Goal: Task Accomplishment & Management: Use online tool/utility

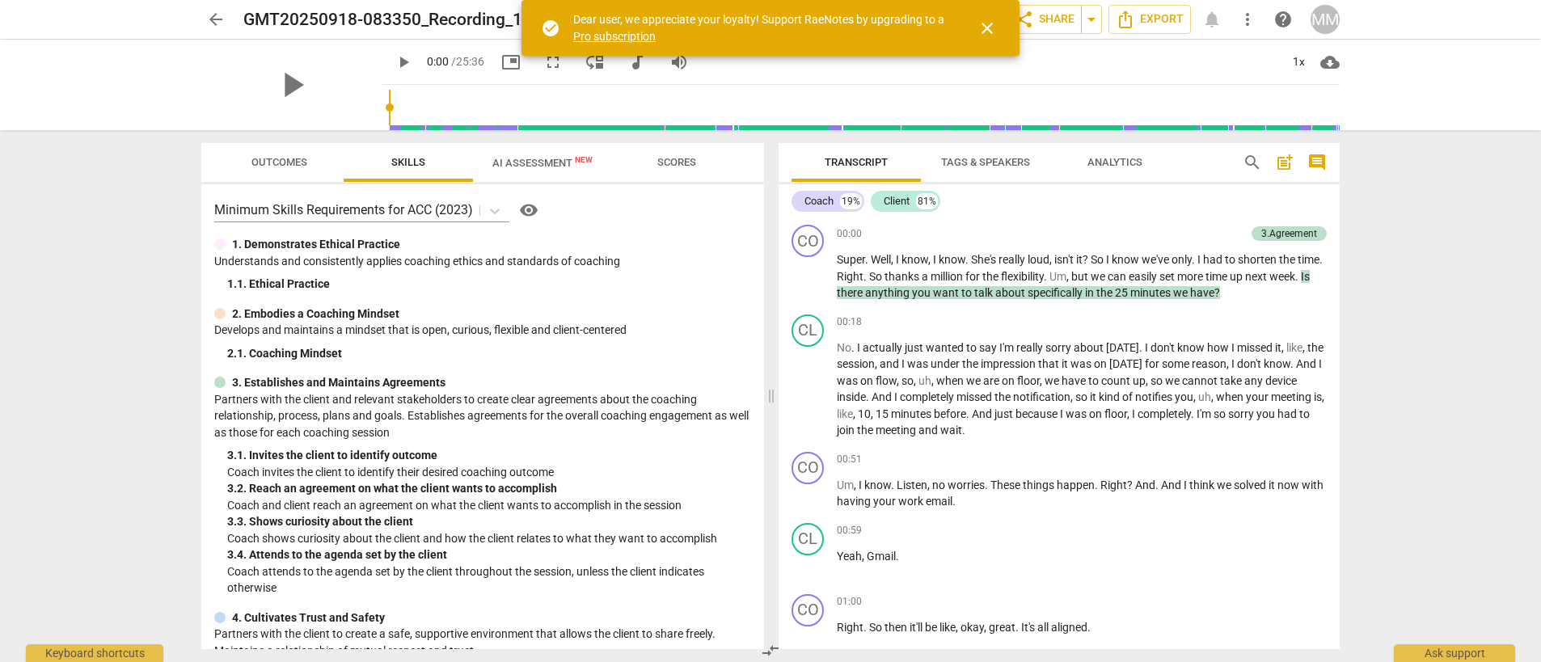
click at [1111, 162] on span "Analytics" at bounding box center [1114, 162] width 55 height 12
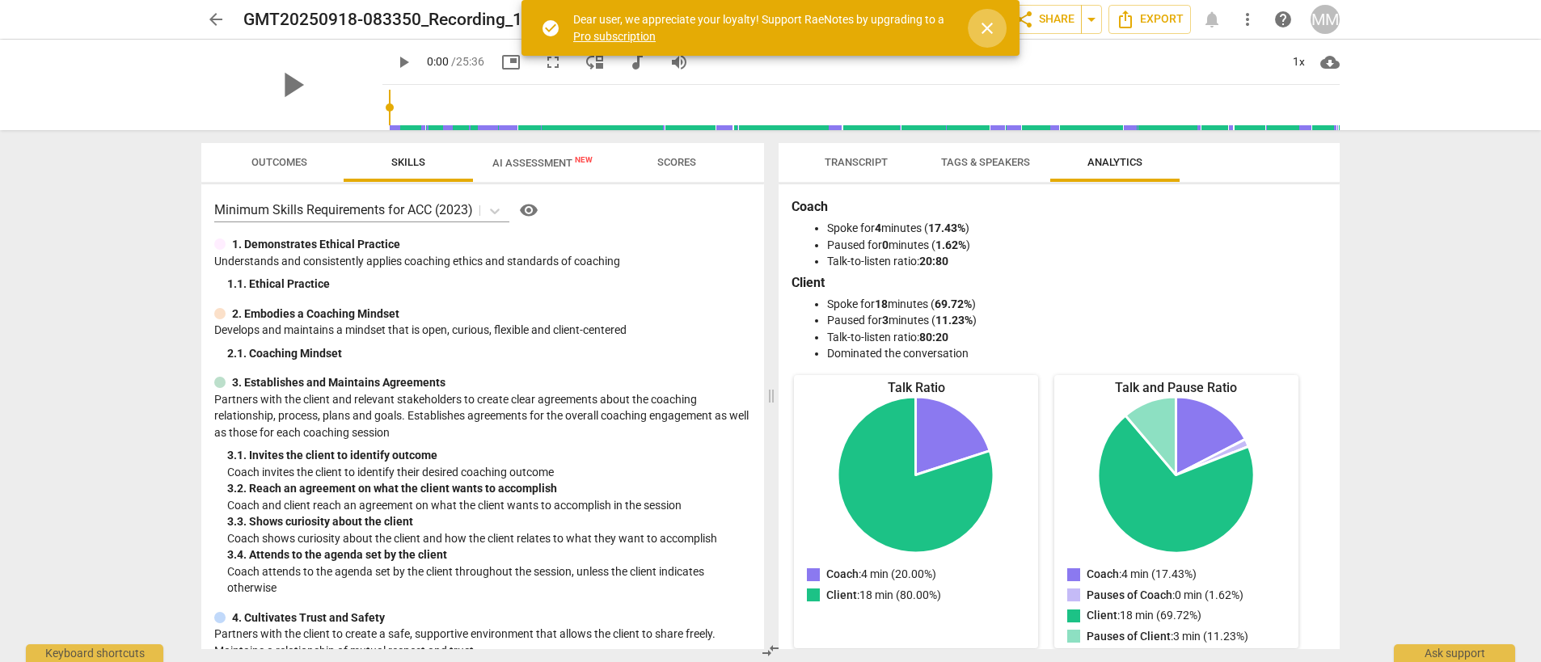
click at [986, 32] on span "close" at bounding box center [986, 28] width 19 height 19
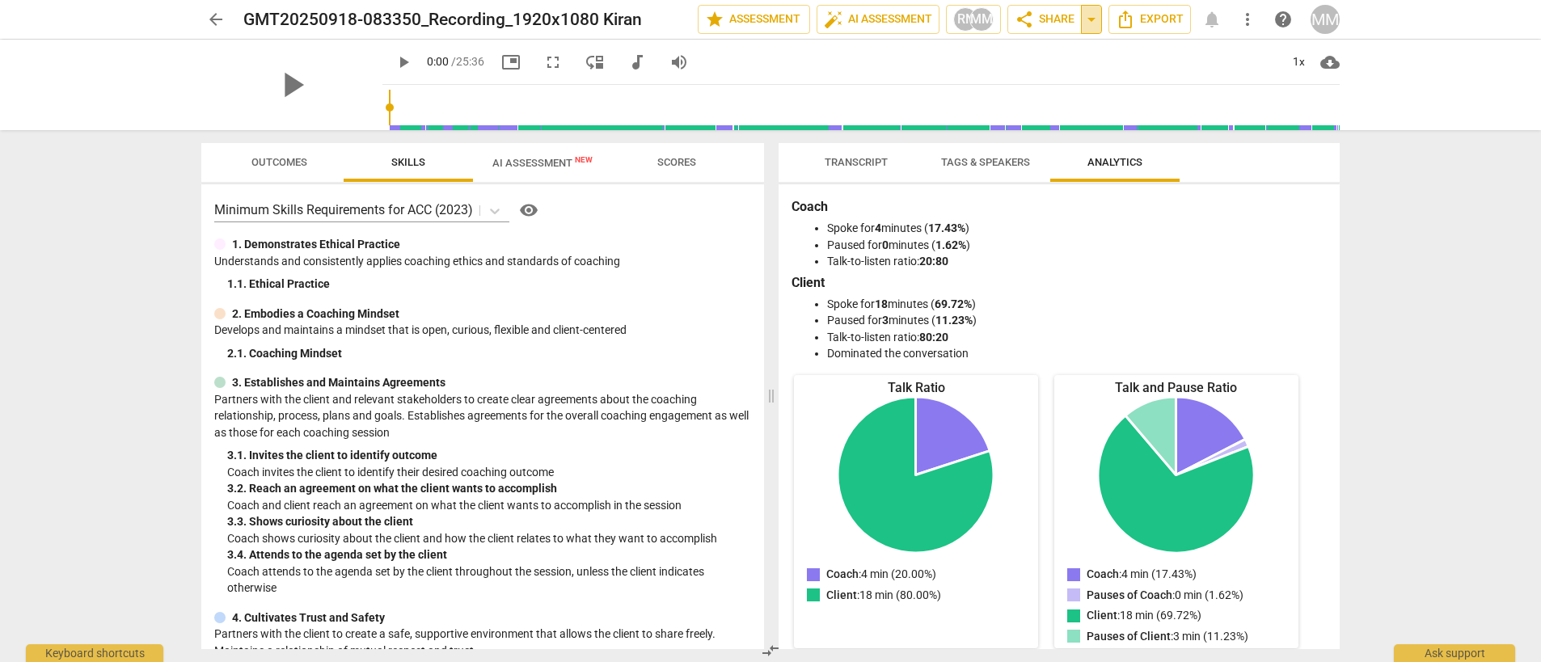
click at [1087, 20] on span "arrow_drop_down" at bounding box center [1091, 19] width 19 height 19
click at [1384, 224] on div "arrow_back GMT20250918-083350_Recording_1920x1080 Kiran edit star Assessment au…" at bounding box center [770, 331] width 1541 height 662
click at [968, 158] on span "Tags & Speakers" at bounding box center [985, 162] width 89 height 12
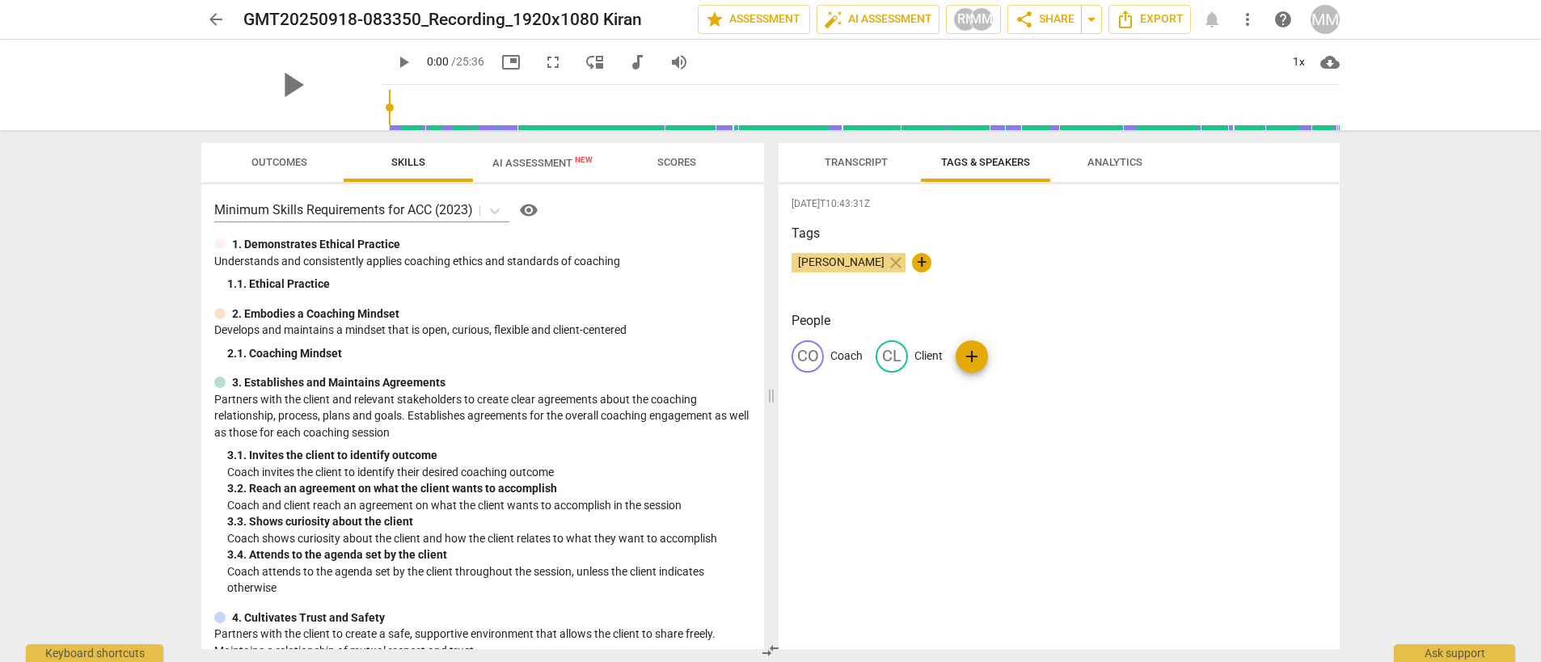
click at [874, 162] on span "Transcript" at bounding box center [855, 162] width 63 height 12
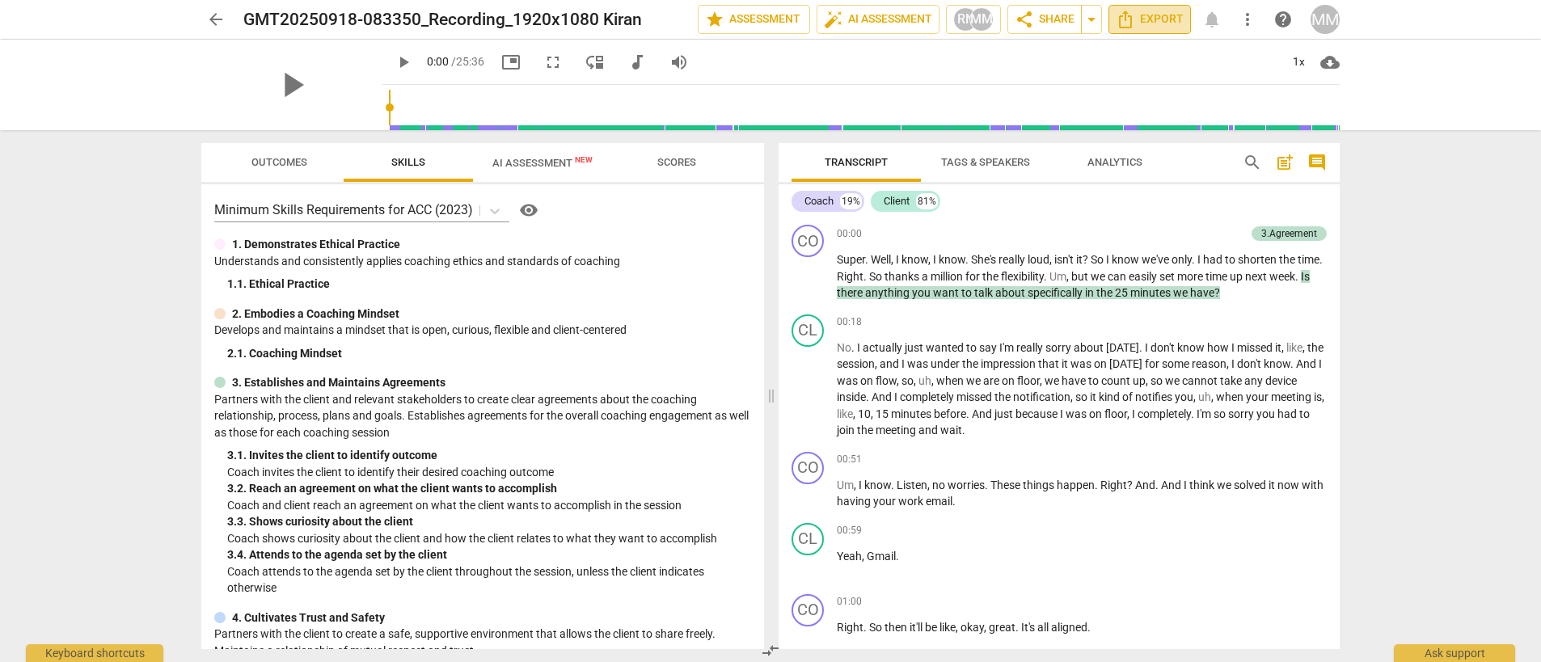
click at [1164, 27] on span "Export" at bounding box center [1149, 19] width 68 height 19
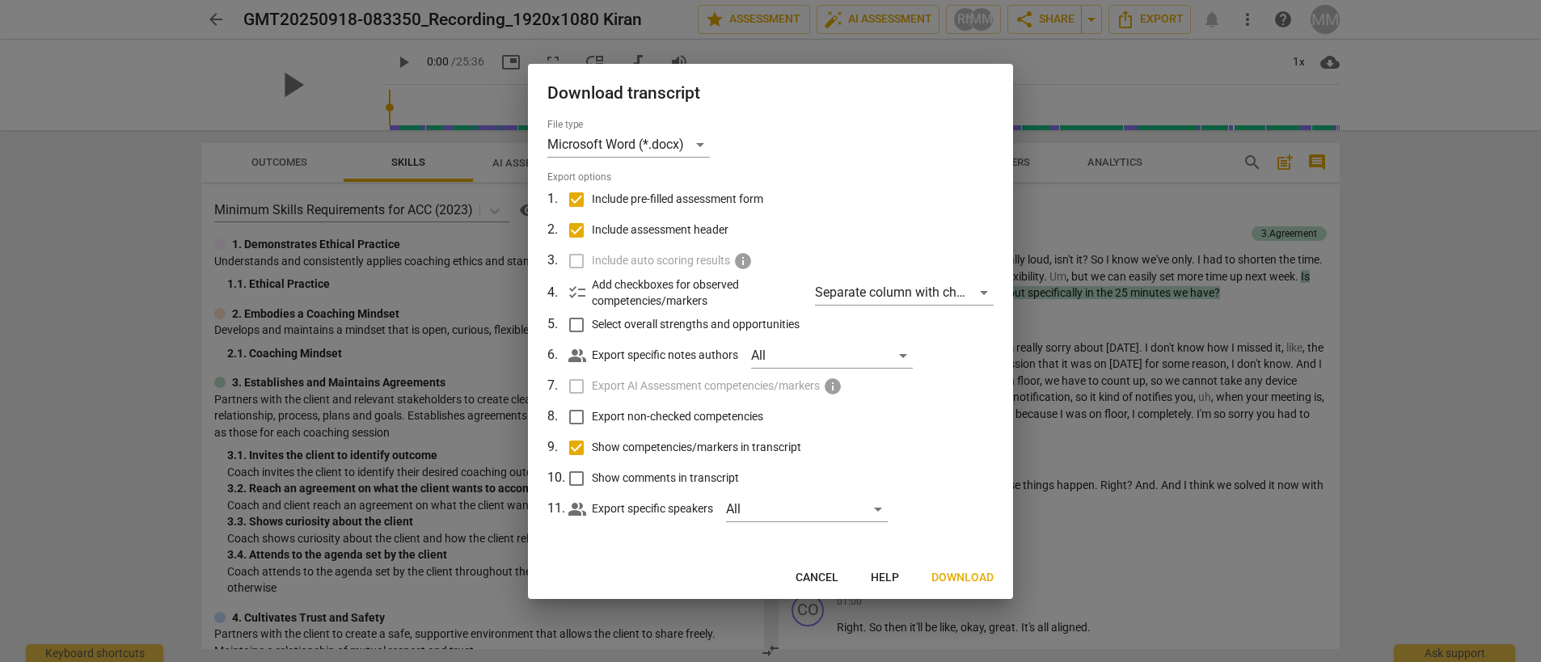
click at [828, 579] on span "Cancel" at bounding box center [816, 578] width 43 height 16
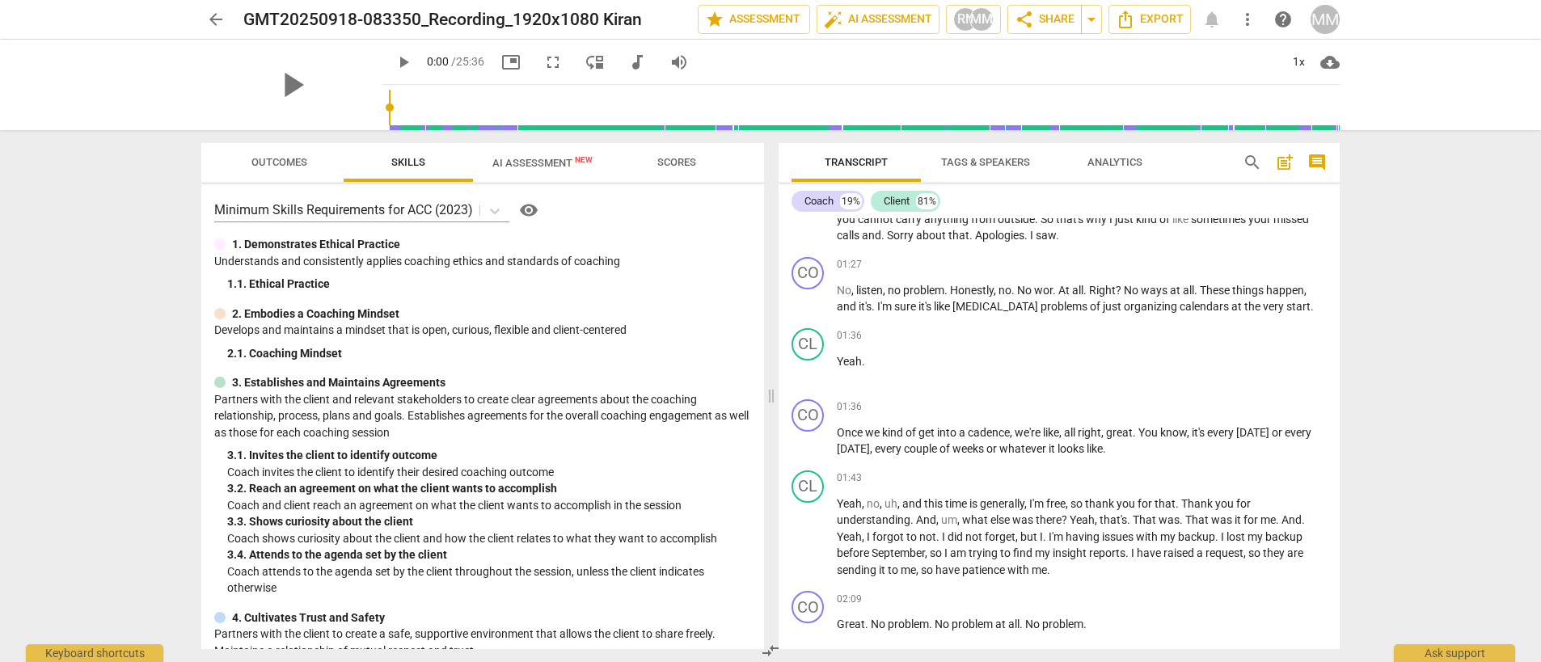
scroll to position [485, 0]
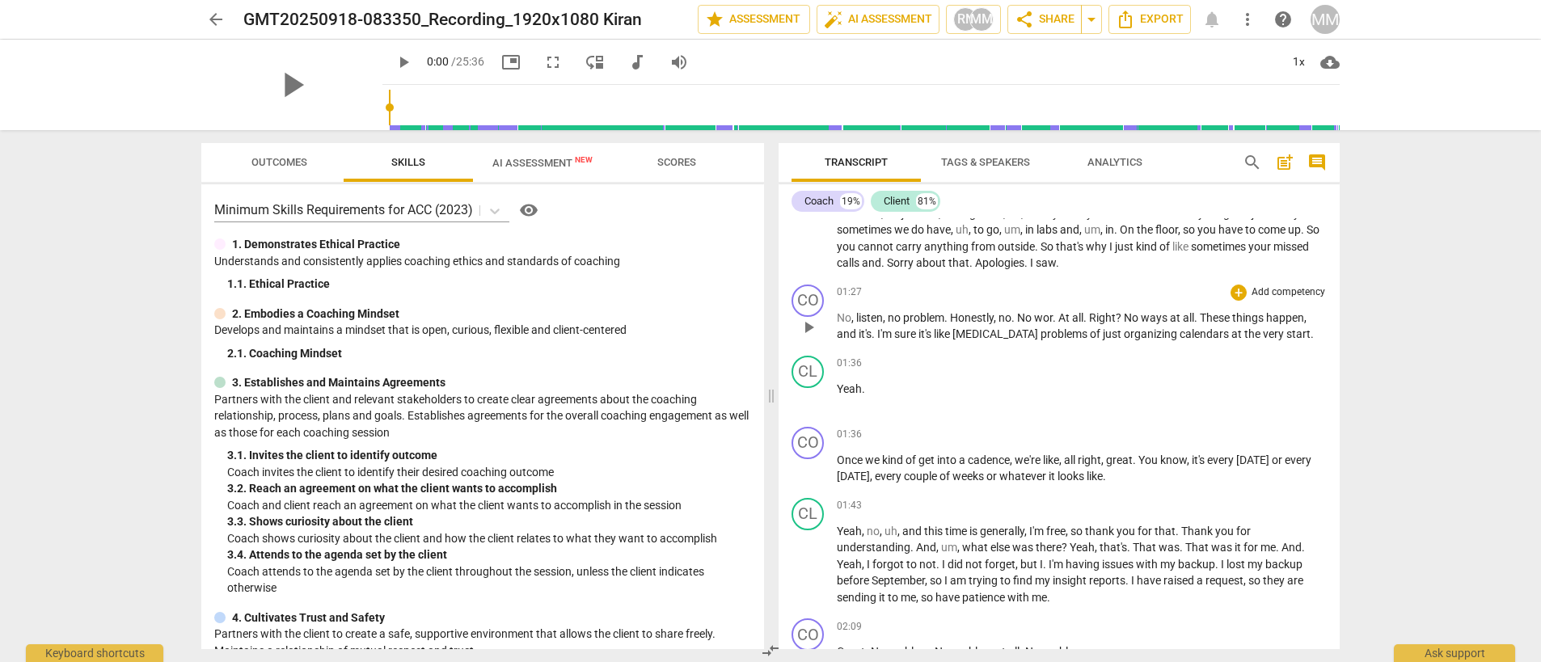
click at [1274, 286] on p "Add competency" at bounding box center [1288, 292] width 77 height 15
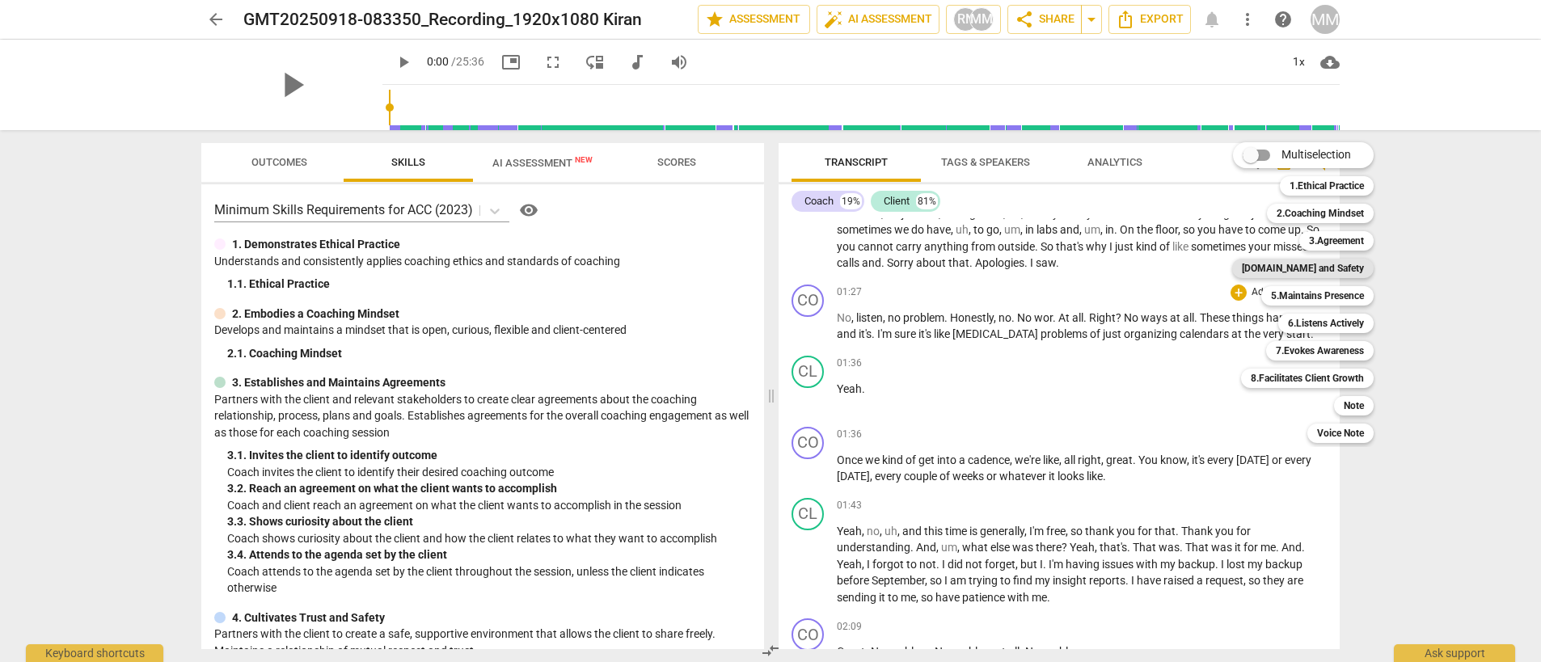
click at [1316, 268] on b "[DOMAIN_NAME] and Safety" at bounding box center [1303, 268] width 122 height 19
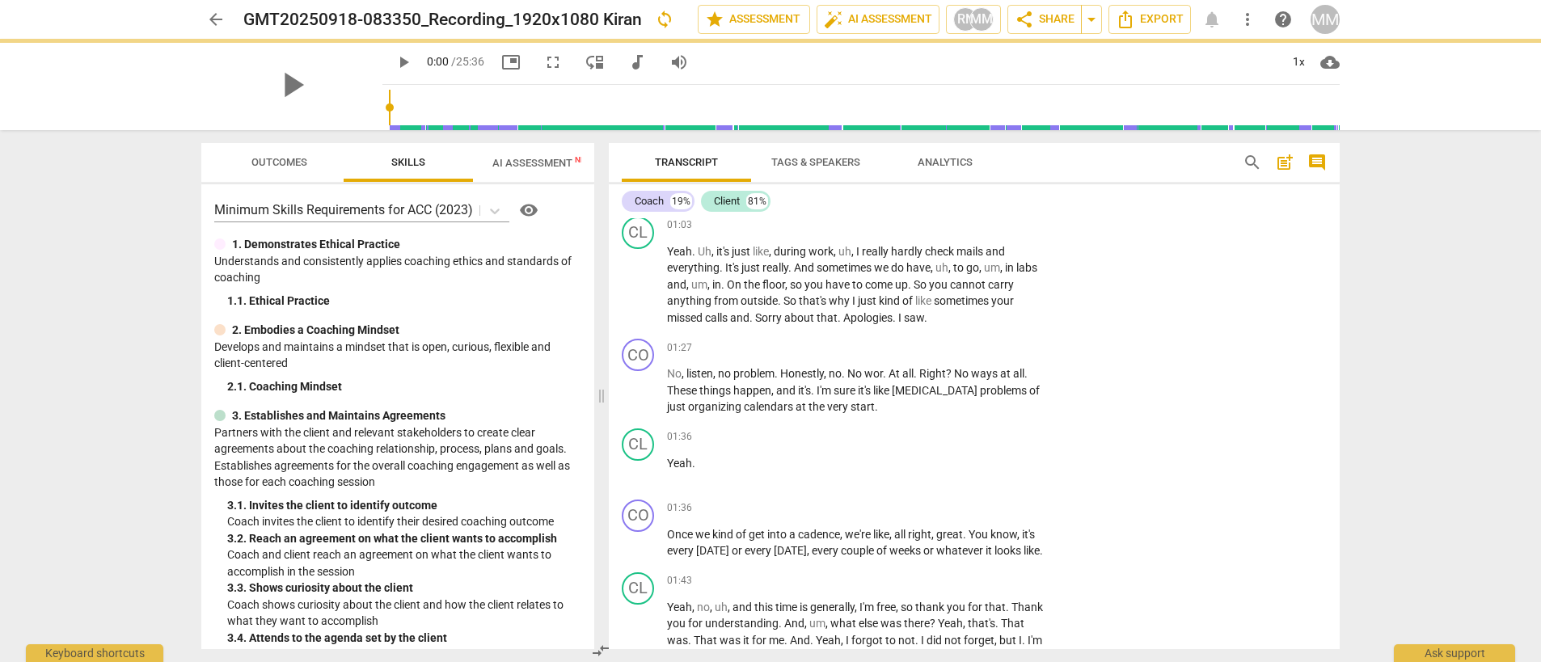
scroll to position [547, 0]
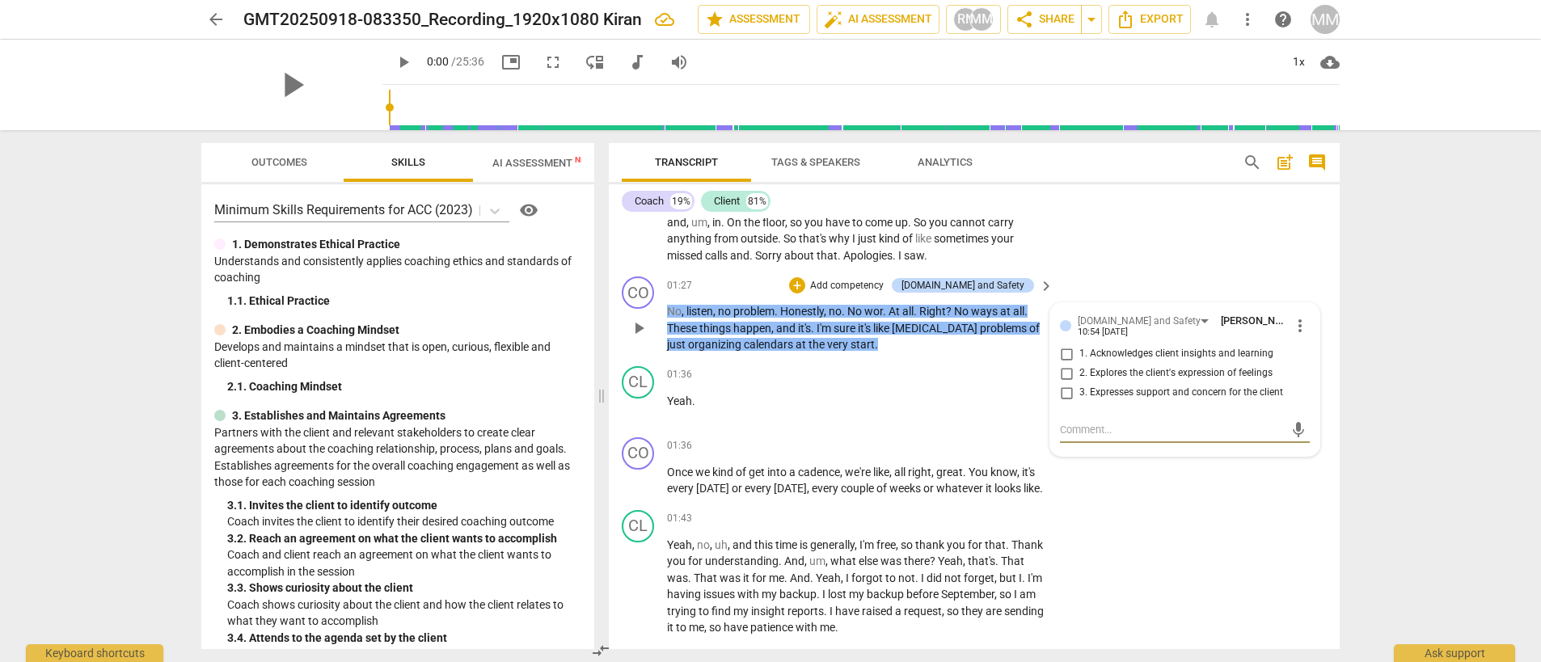
click at [1065, 403] on input "3. Expresses support and concern for the client" at bounding box center [1066, 392] width 26 height 19
checkbox input "true"
click at [1232, 504] on div "CO play_arrow pause 01:36 + Add competency keyboard_arrow_right Once we kind of…" at bounding box center [974, 467] width 731 height 73
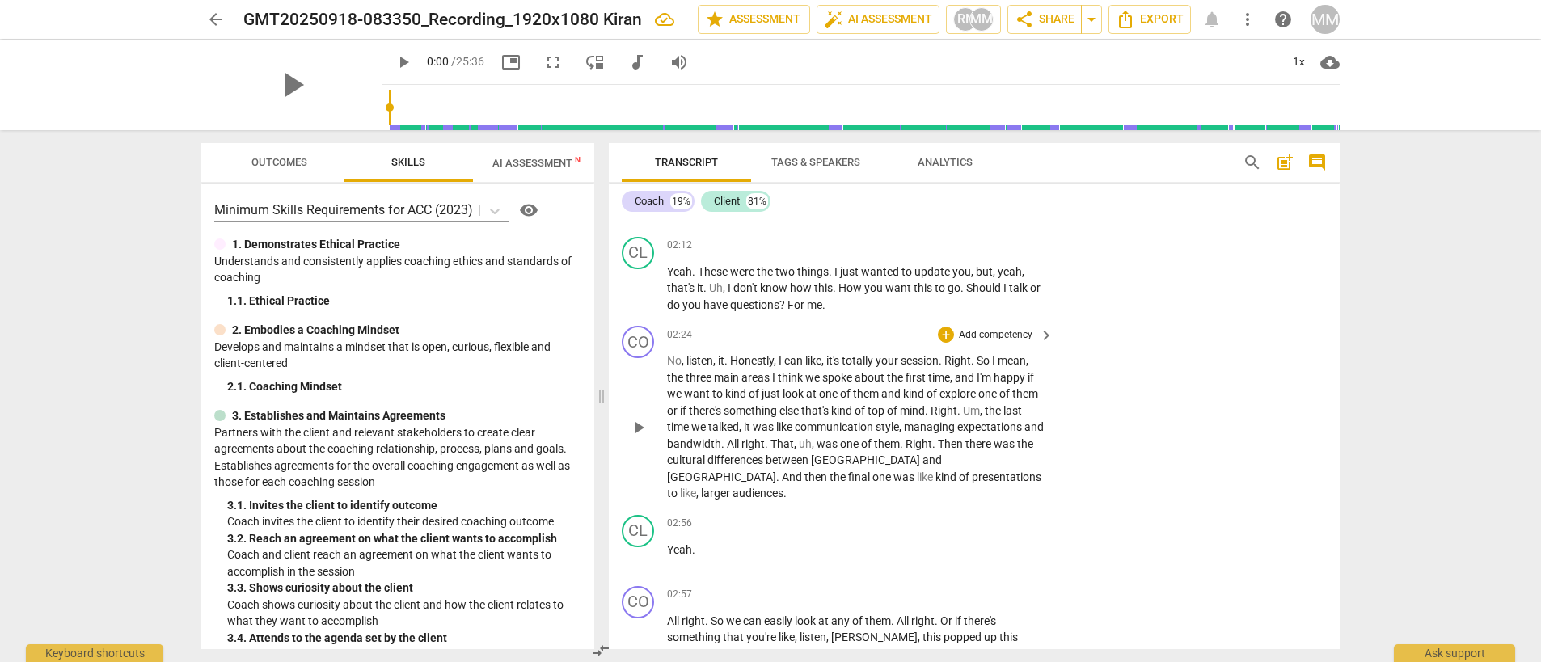
scroll to position [1032, 0]
click at [801, 415] on span "else" at bounding box center [790, 409] width 22 height 13
click at [1027, 341] on p "Add competency" at bounding box center [995, 334] width 77 height 15
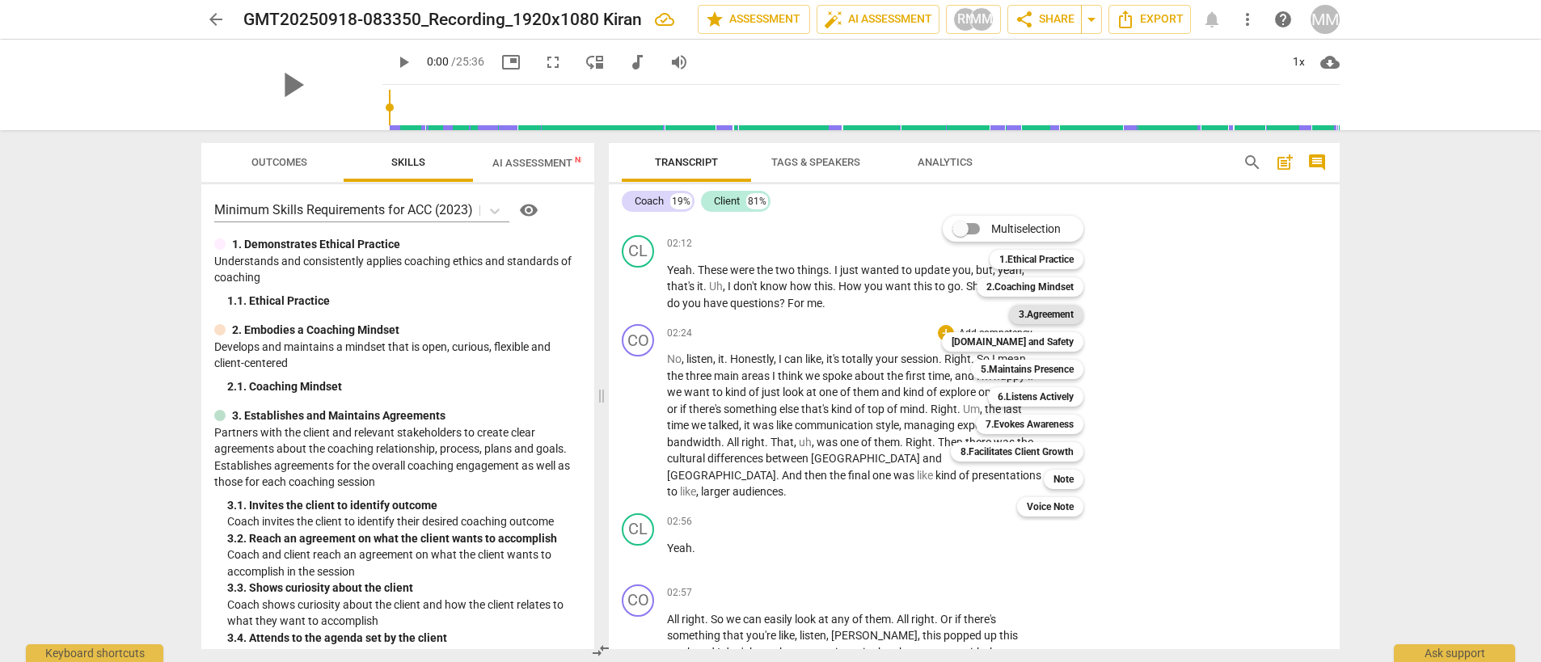
click at [1049, 318] on b "3.Agreement" at bounding box center [1045, 314] width 55 height 19
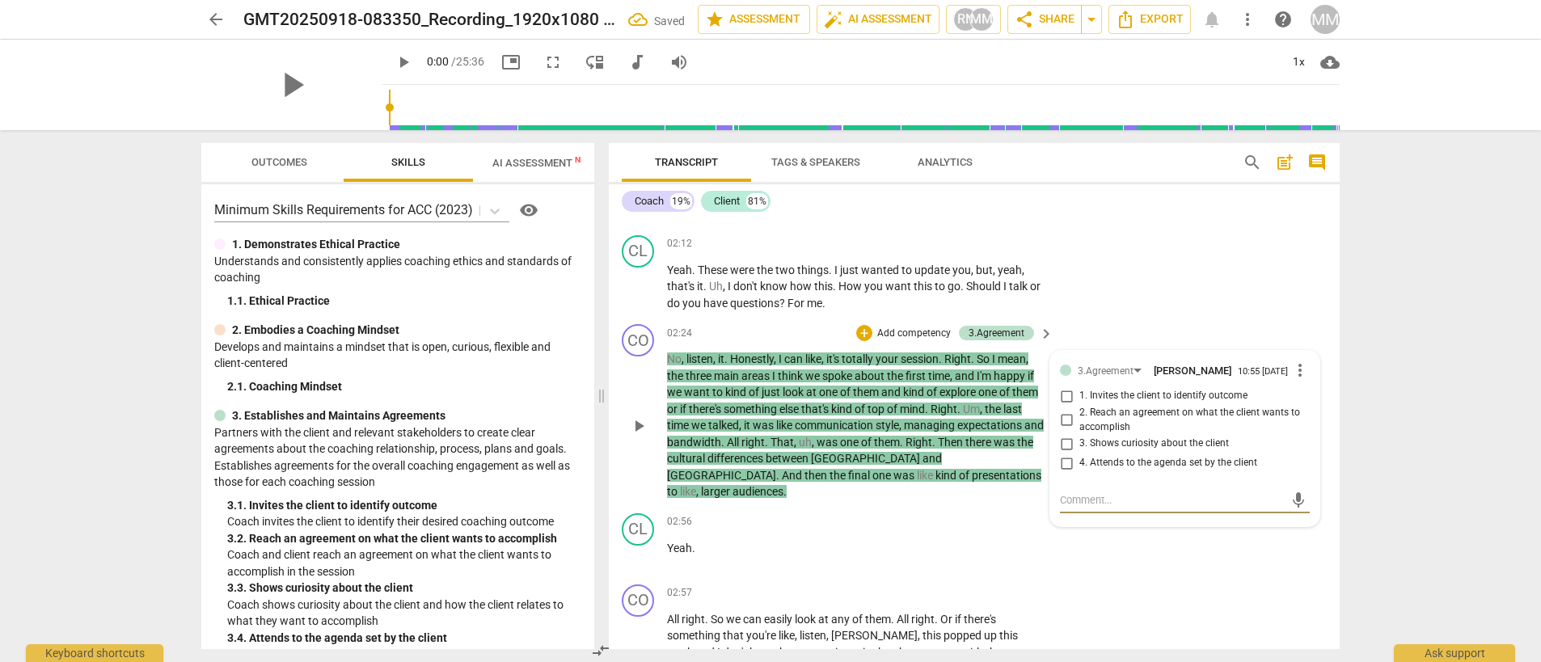
click at [1065, 406] on input "1. Invites the client to identify outcome" at bounding box center [1066, 395] width 26 height 19
checkbox input "true"
click at [1059, 430] on input "2. Reach an agreement on what the client wants to accomplish" at bounding box center [1066, 420] width 26 height 19
checkbox input "true"
click at [1057, 453] on input "3. Shows curiosity about the client" at bounding box center [1066, 443] width 26 height 19
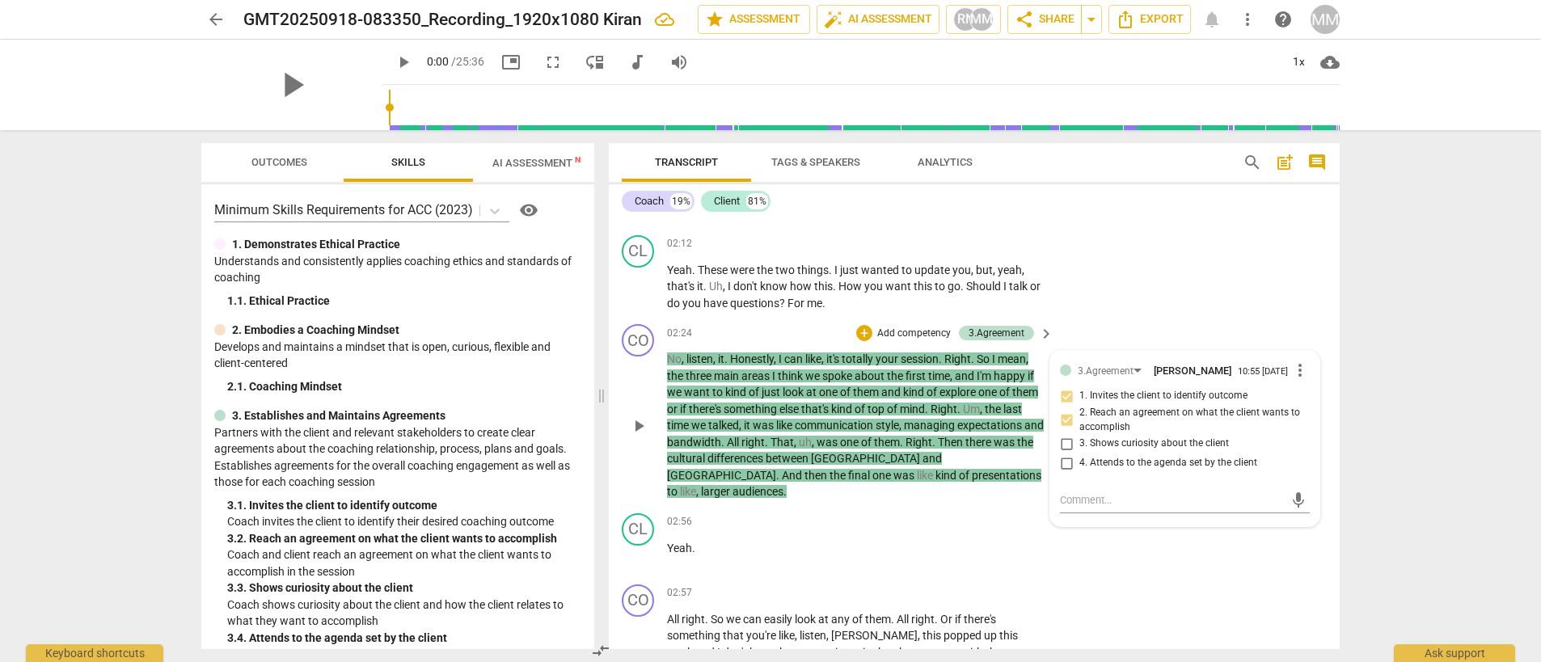
checkbox input "true"
click at [1058, 473] on input "4. Attends to the agenda set by the client" at bounding box center [1066, 462] width 26 height 19
checkbox input "true"
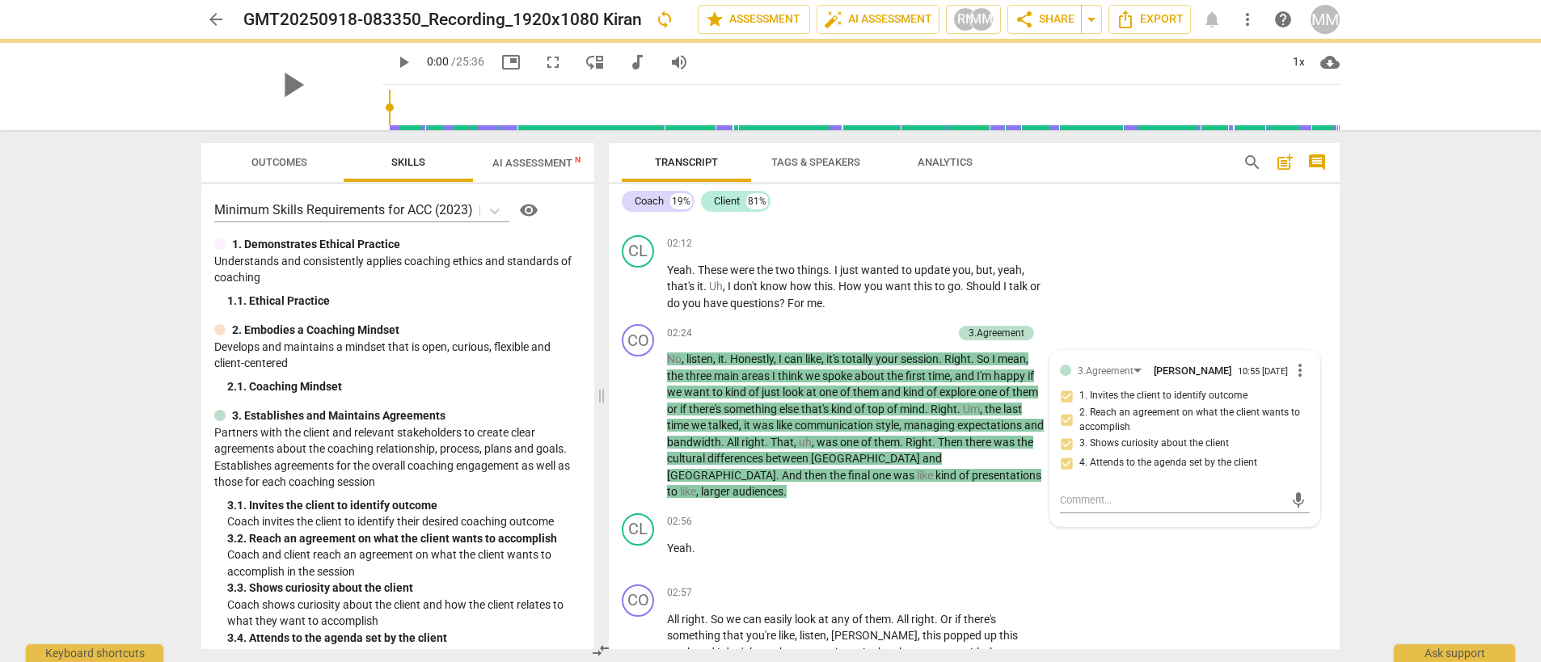
scroll to position [1409, 0]
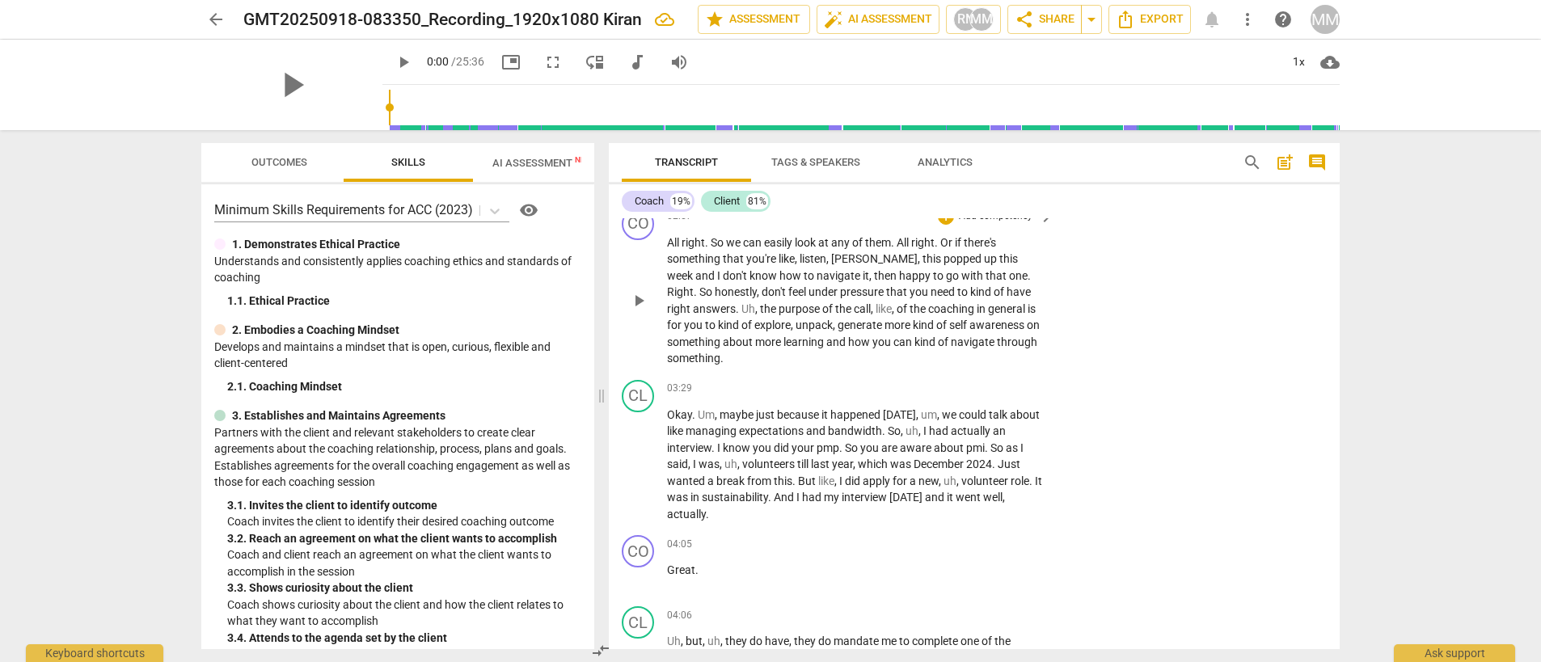
click at [808, 298] on span "under" at bounding box center [824, 291] width 32 height 13
click at [795, 298] on p "All right . So we can easily look at any of them . All right . Or if there's so…" at bounding box center [856, 300] width 378 height 133
click at [985, 224] on p "Add competency" at bounding box center [995, 216] width 77 height 15
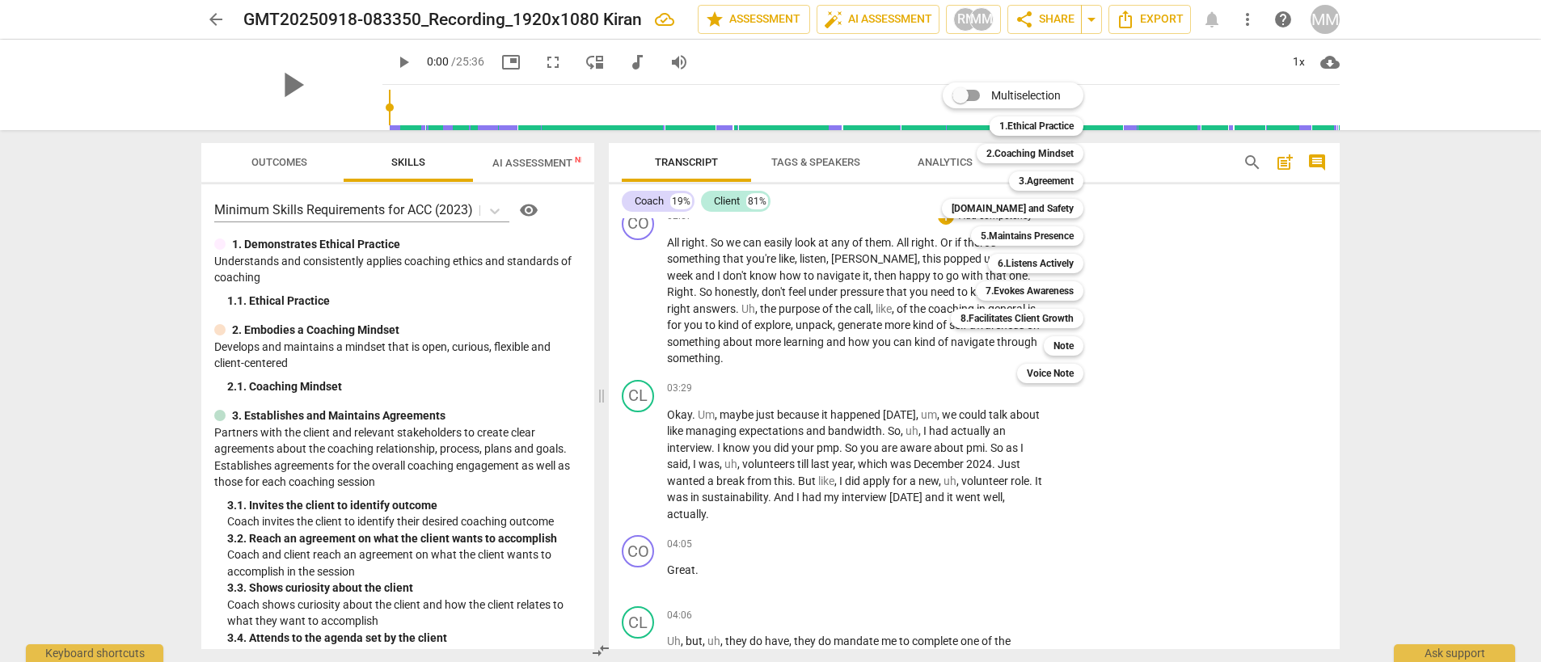
click at [737, 311] on div at bounding box center [770, 331] width 1541 height 662
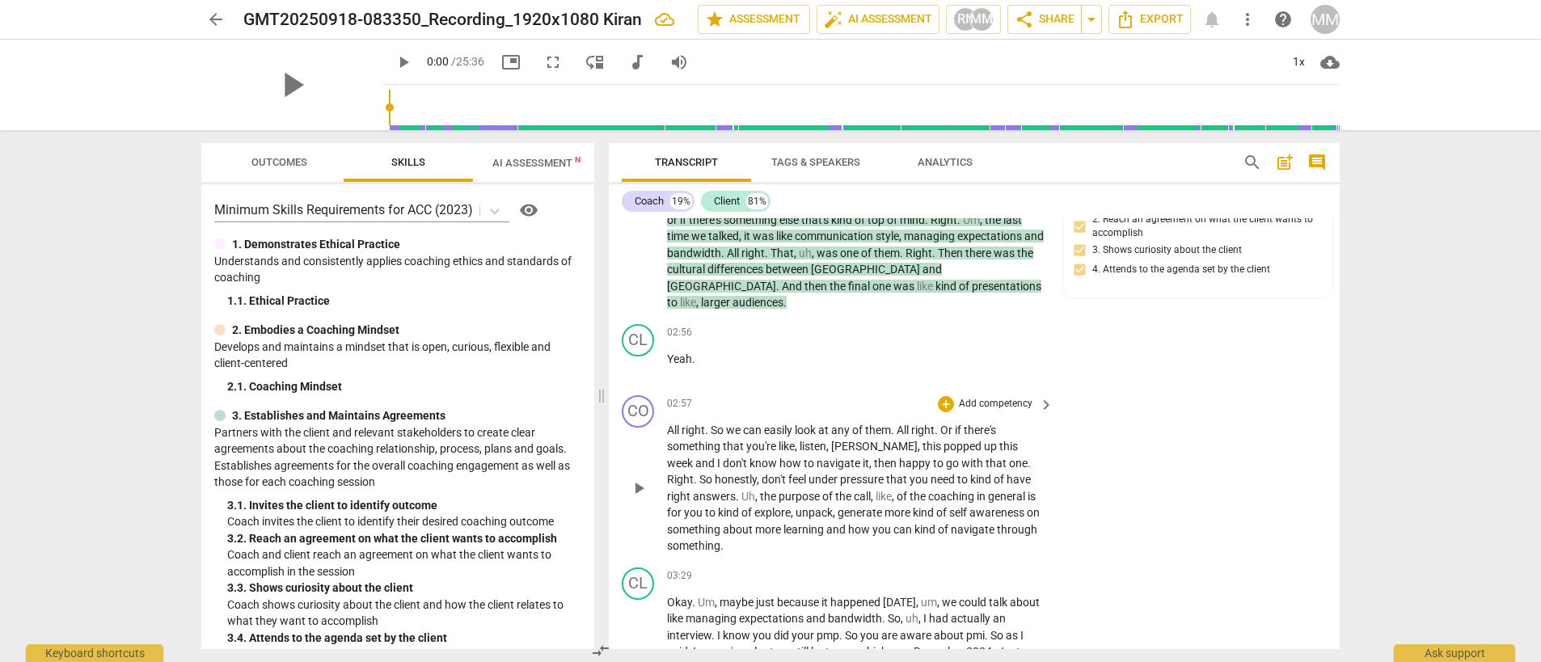
scroll to position [1247, 0]
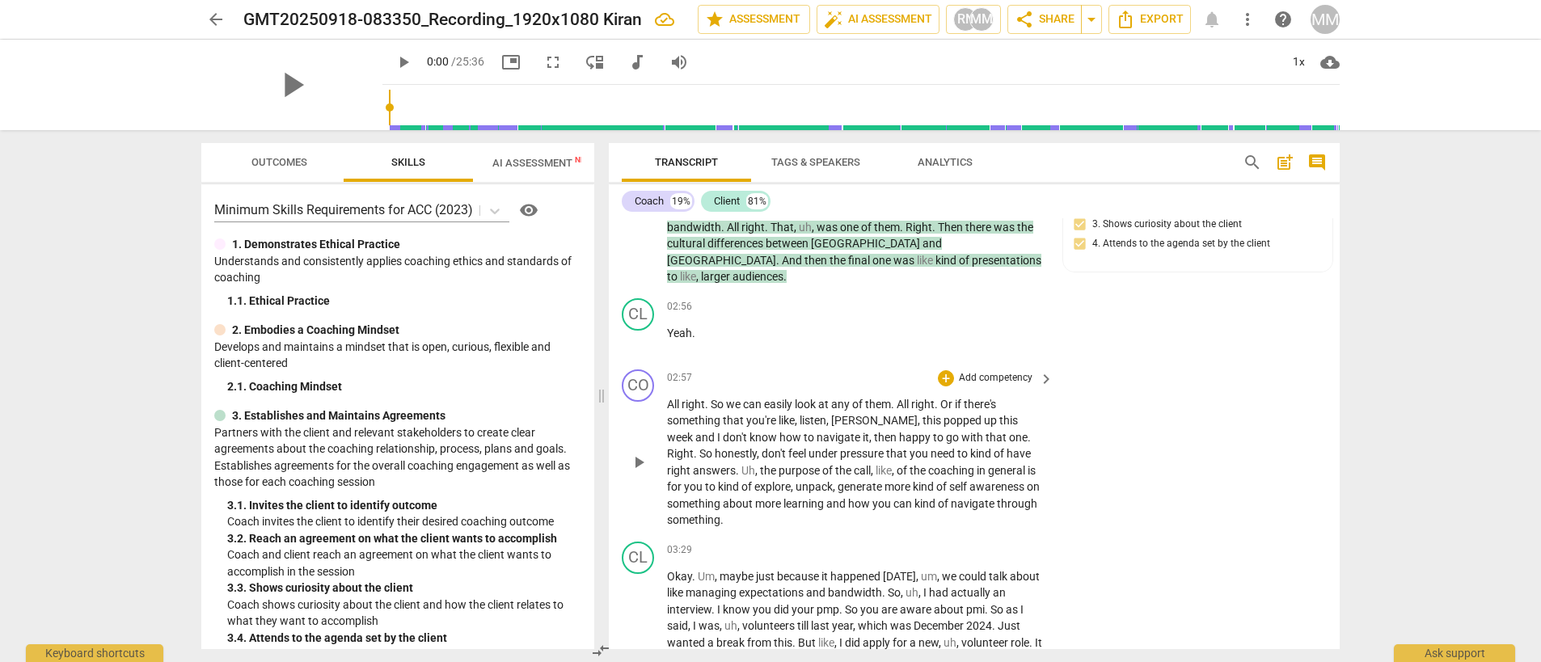
click at [1000, 386] on p "Add competency" at bounding box center [995, 378] width 77 height 15
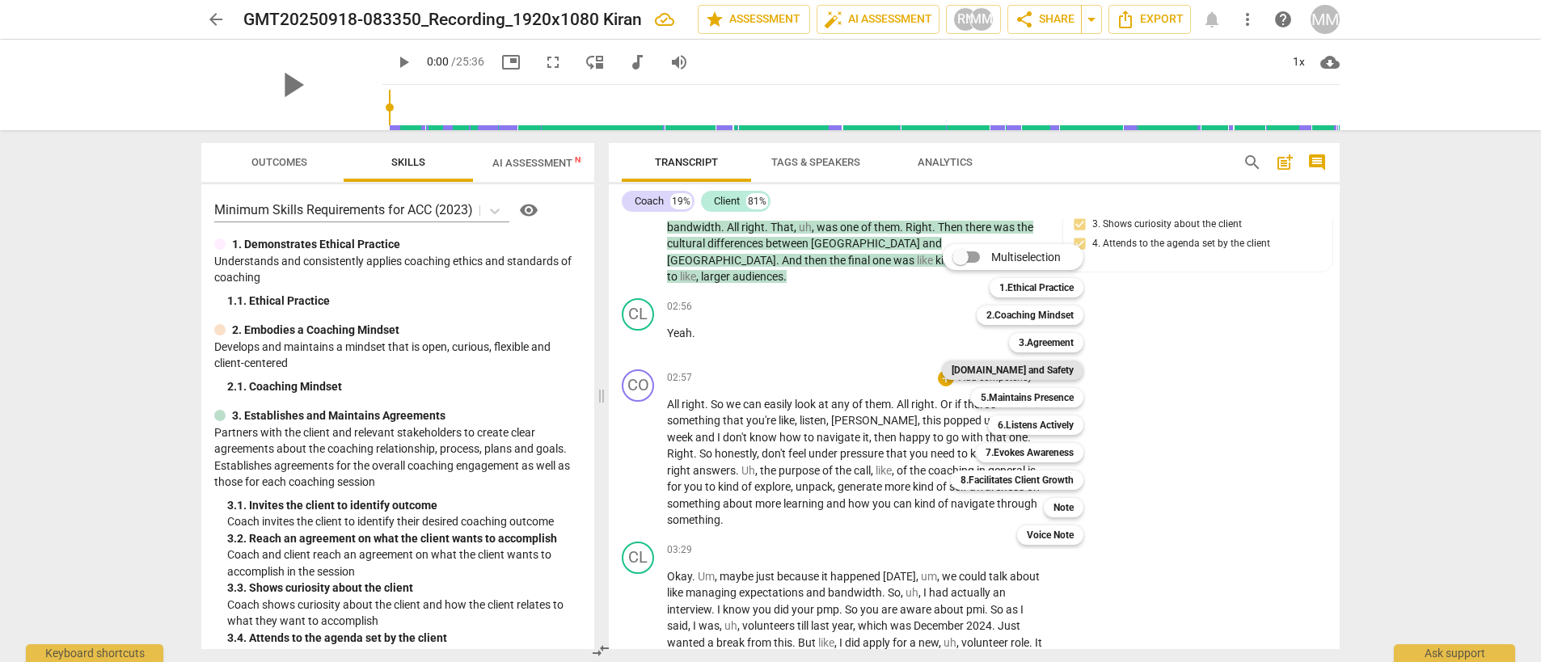
click at [1031, 370] on b "[DOMAIN_NAME] and Safety" at bounding box center [1012, 370] width 122 height 19
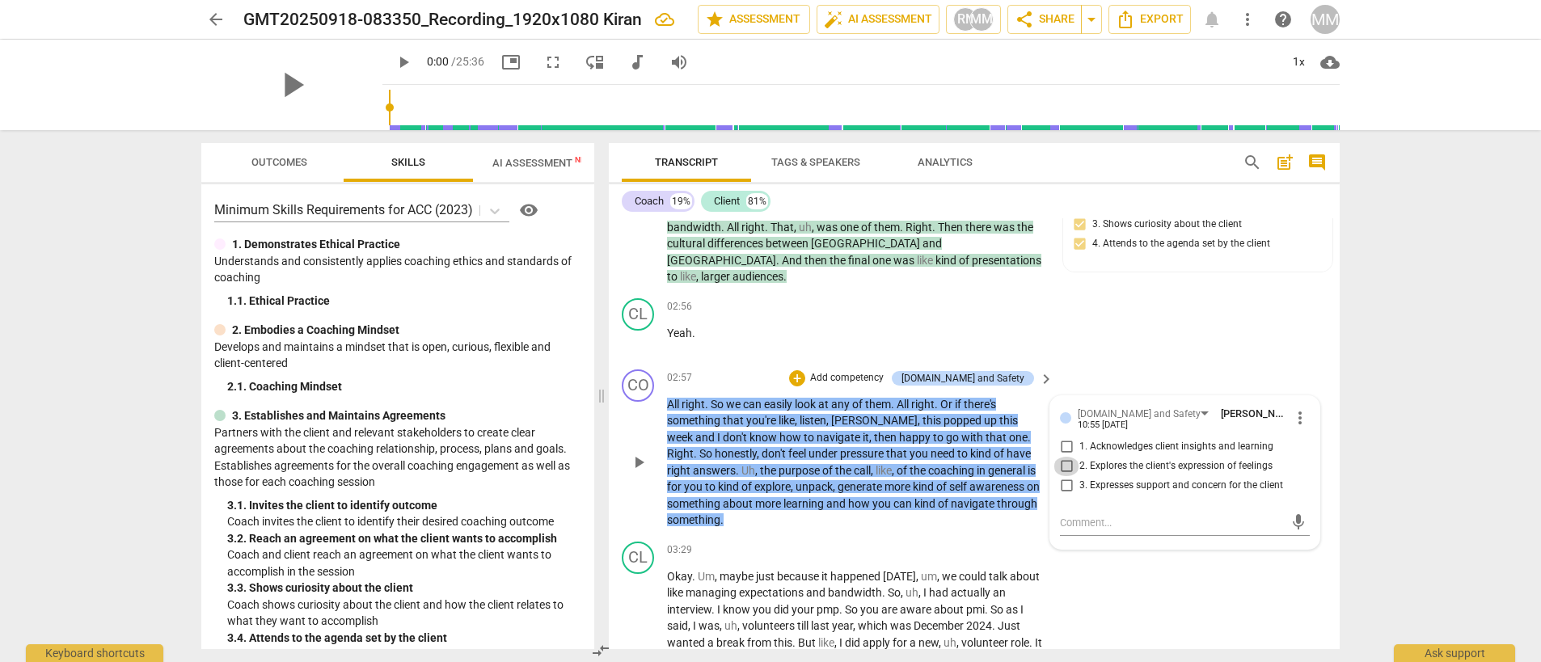
click at [1065, 476] on input "2. Explores the client's expression of feelings" at bounding box center [1066, 466] width 26 height 19
checkbox input "true"
click at [1063, 496] on input "3. Expresses support and concern for the client" at bounding box center [1066, 485] width 26 height 19
checkbox input "true"
click at [885, 386] on p "Add competency" at bounding box center [846, 378] width 77 height 15
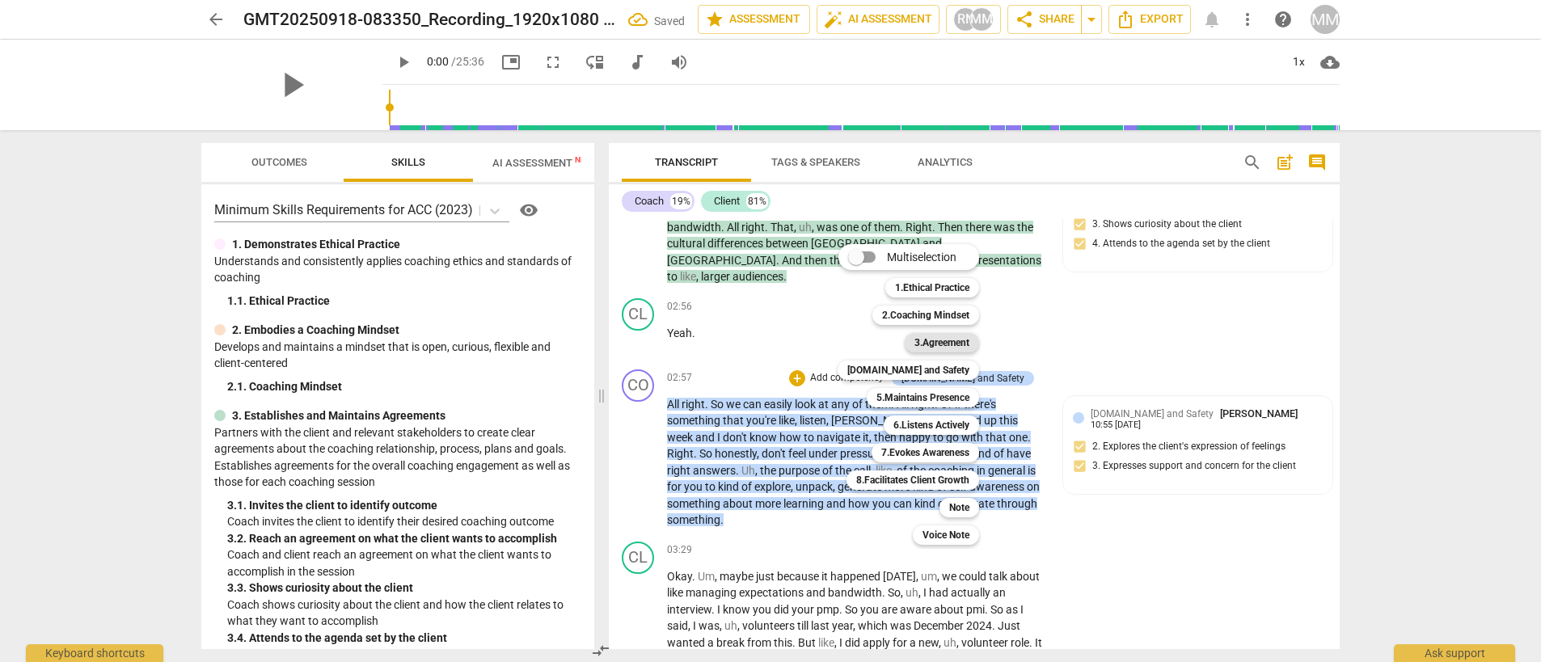
click at [942, 346] on b "3.Agreement" at bounding box center [941, 342] width 55 height 19
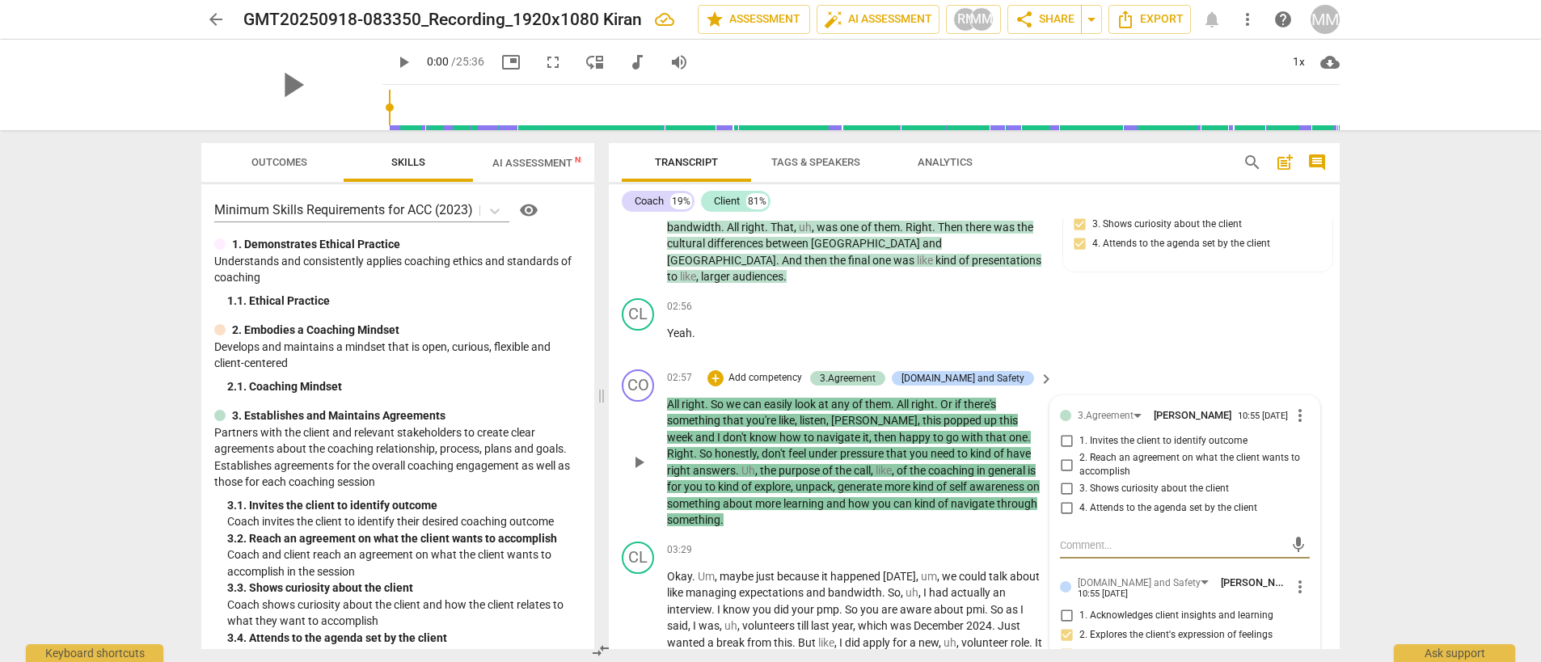
click at [1067, 451] on input "1. Invites the client to identify outcome" at bounding box center [1066, 441] width 26 height 19
checkbox input "true"
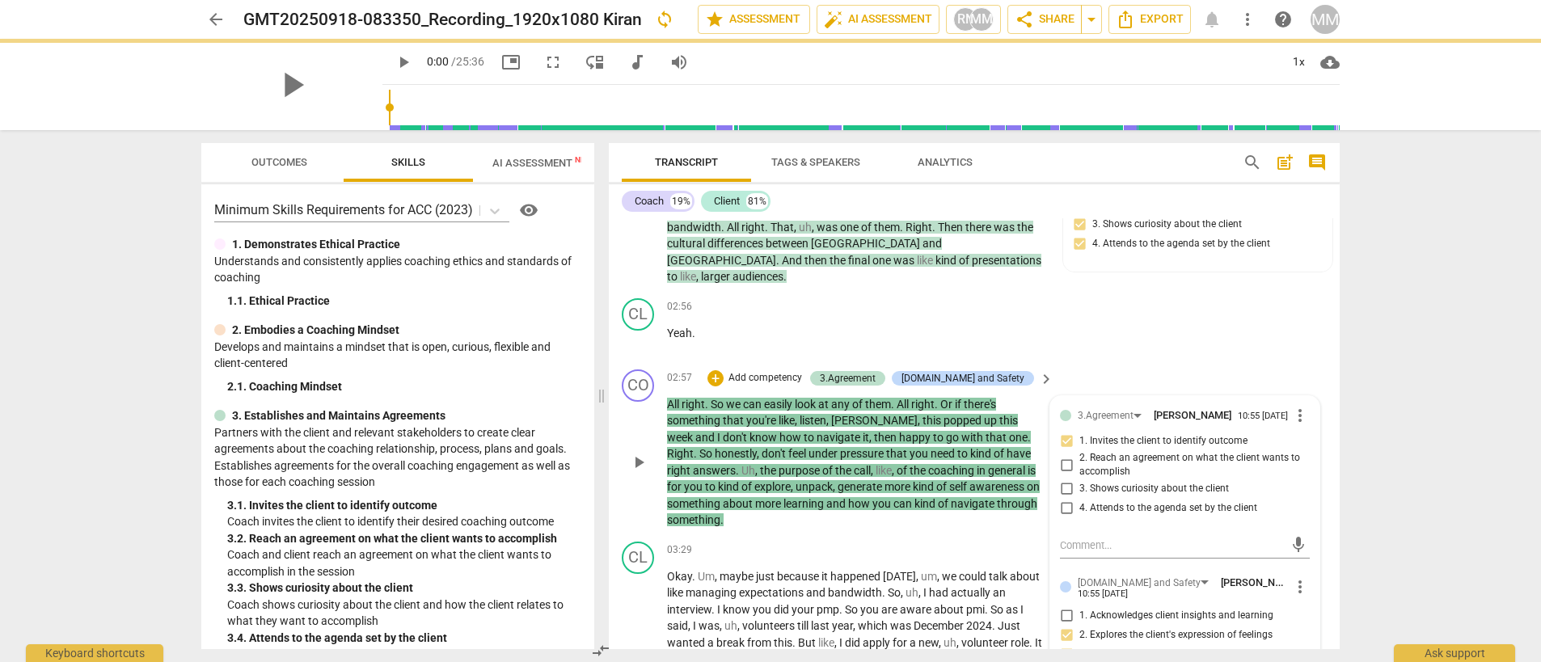
click at [1058, 499] on input "3. Shows curiosity about the client" at bounding box center [1066, 488] width 26 height 19
checkbox input "true"
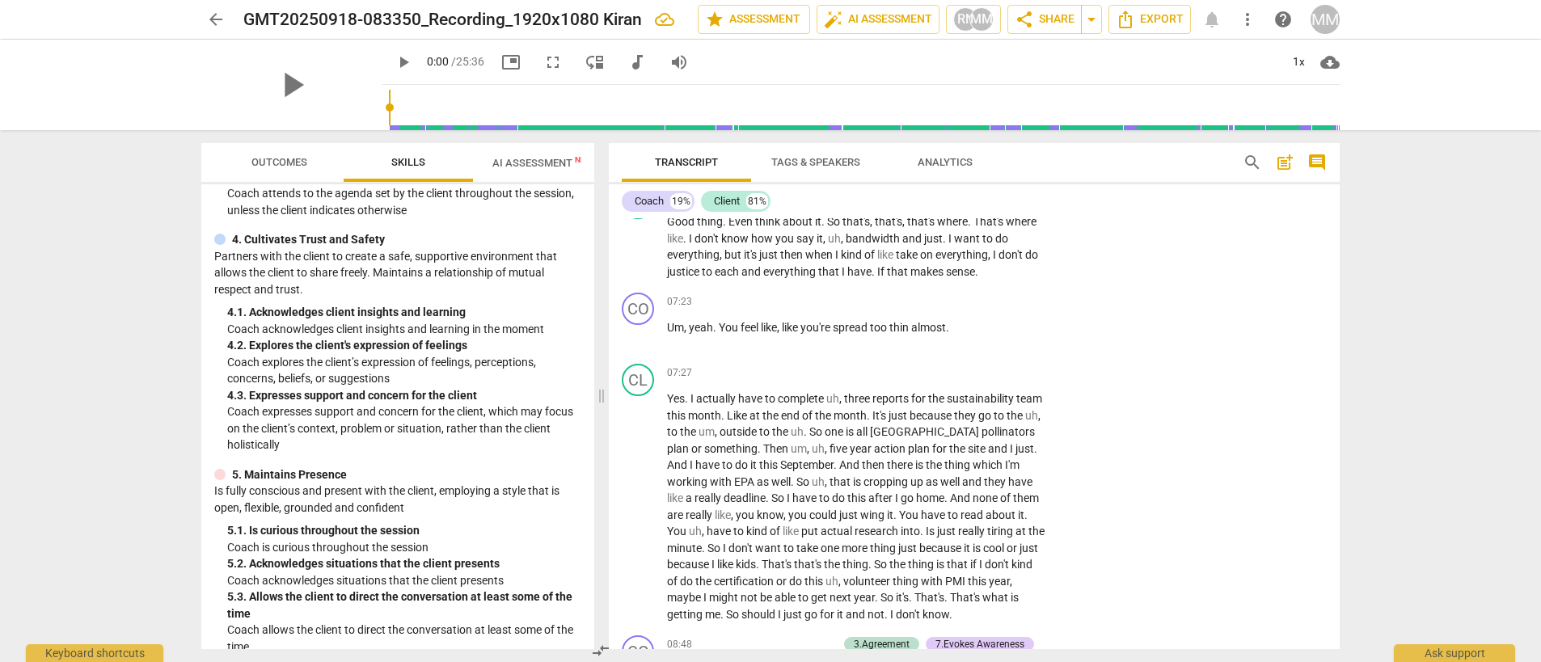
scroll to position [485, 0]
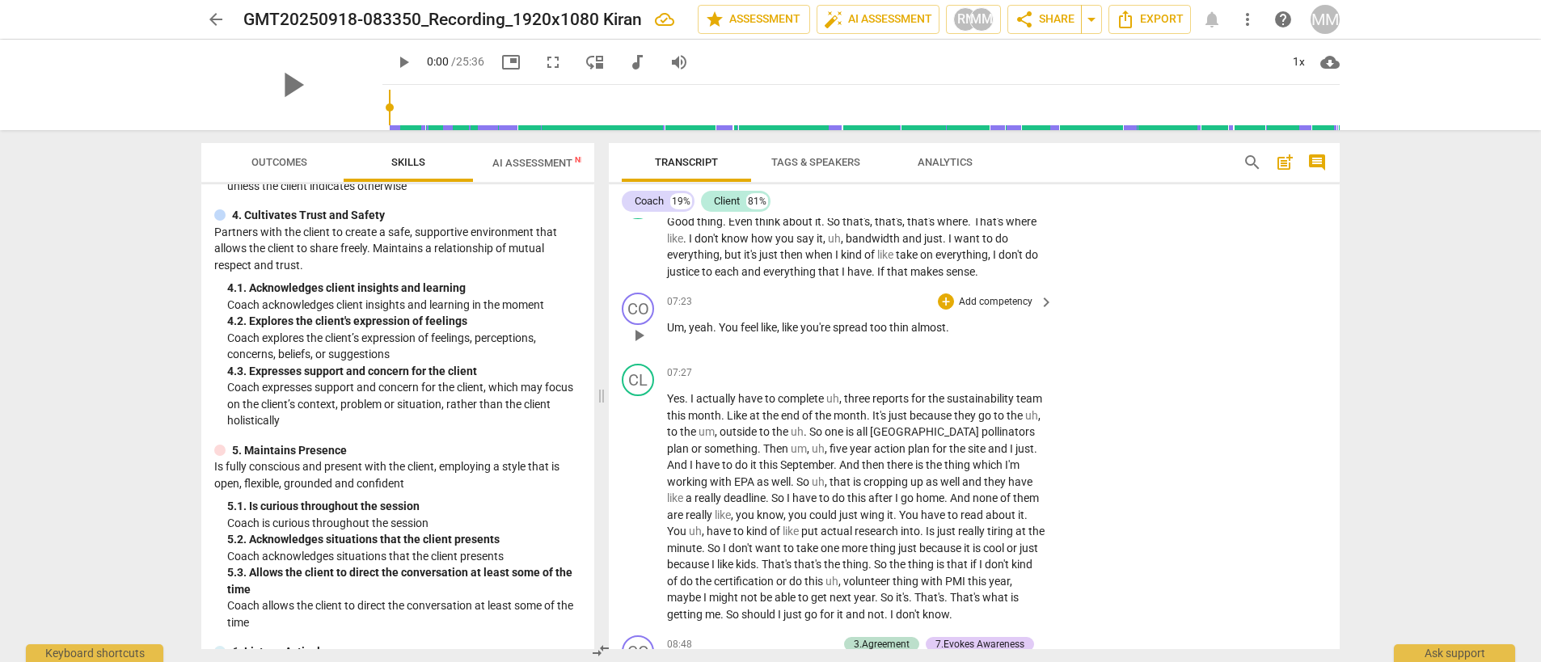
click at [980, 310] on p "Add competency" at bounding box center [995, 302] width 77 height 15
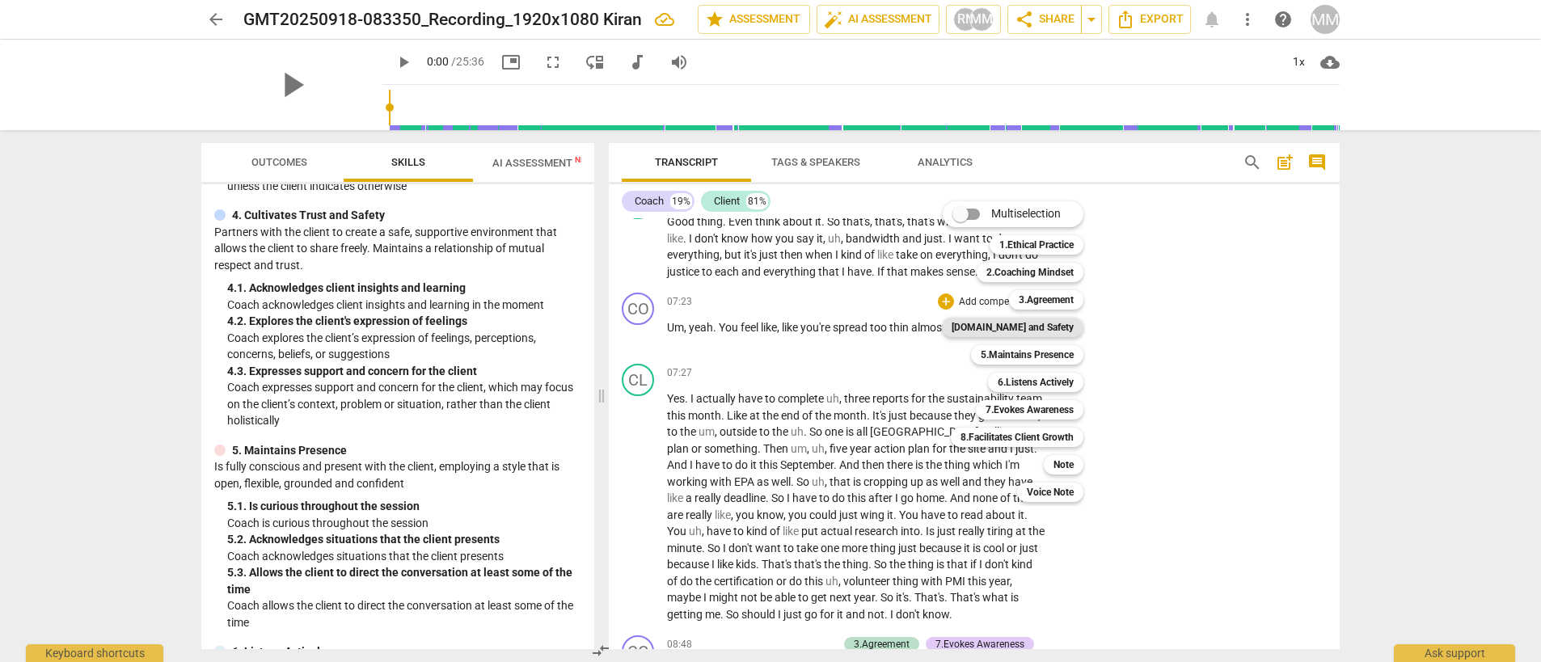
click at [1044, 331] on b "[DOMAIN_NAME] and Safety" at bounding box center [1012, 327] width 122 height 19
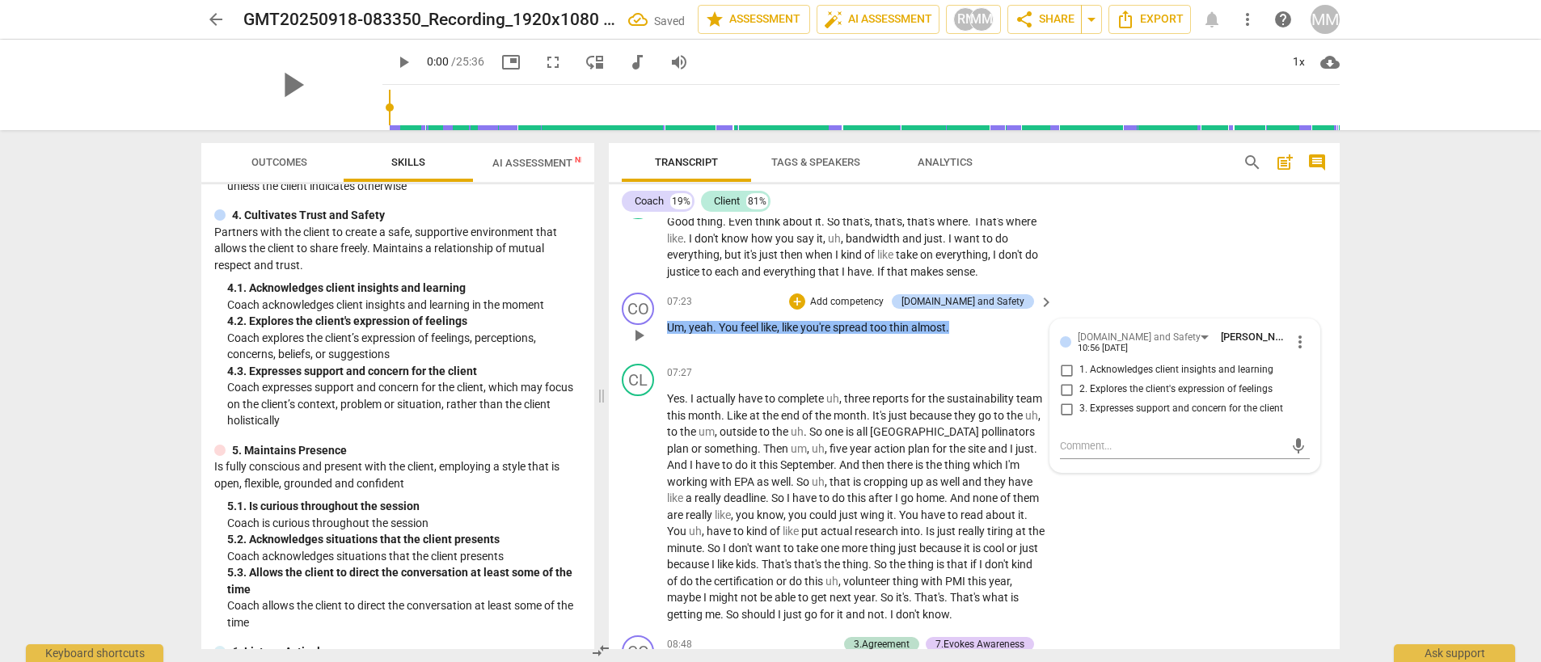
click at [934, 334] on span "almost" at bounding box center [928, 327] width 35 height 13
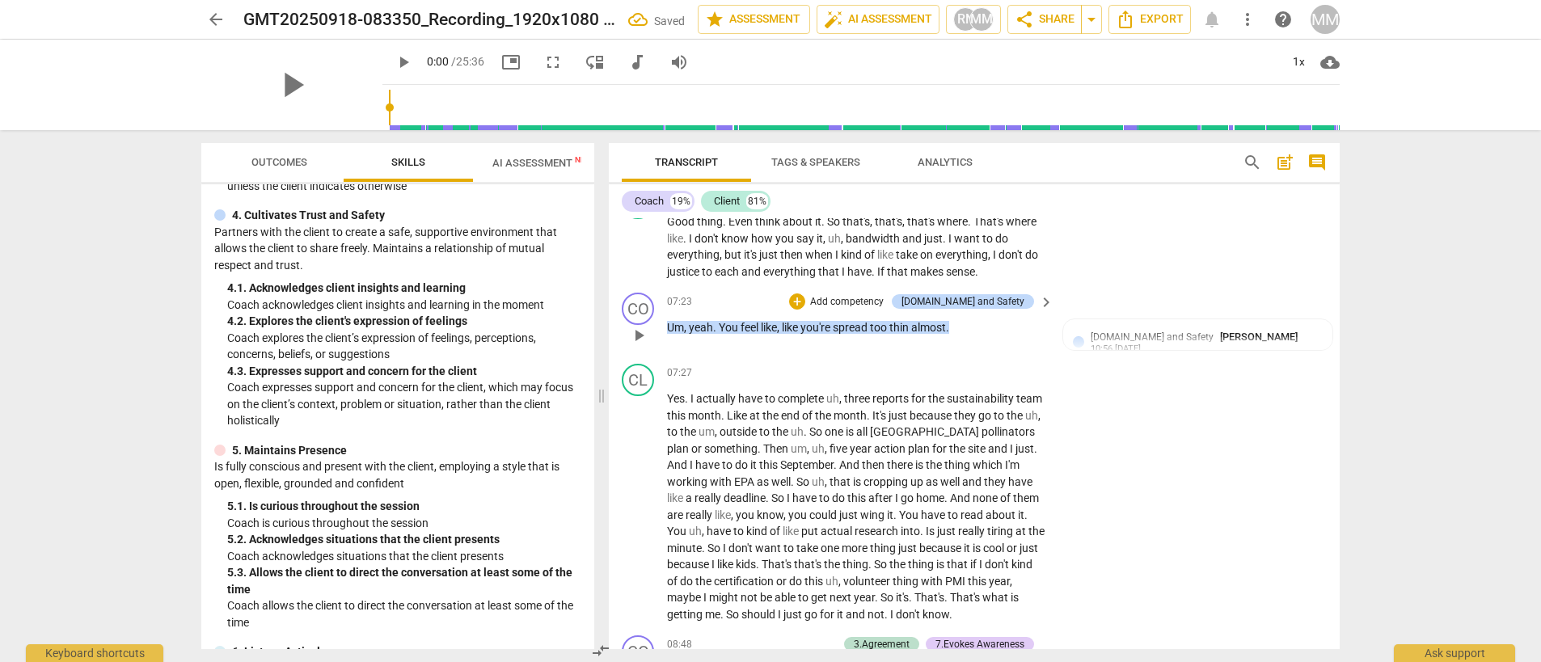
click at [870, 310] on p "Add competency" at bounding box center [846, 302] width 77 height 15
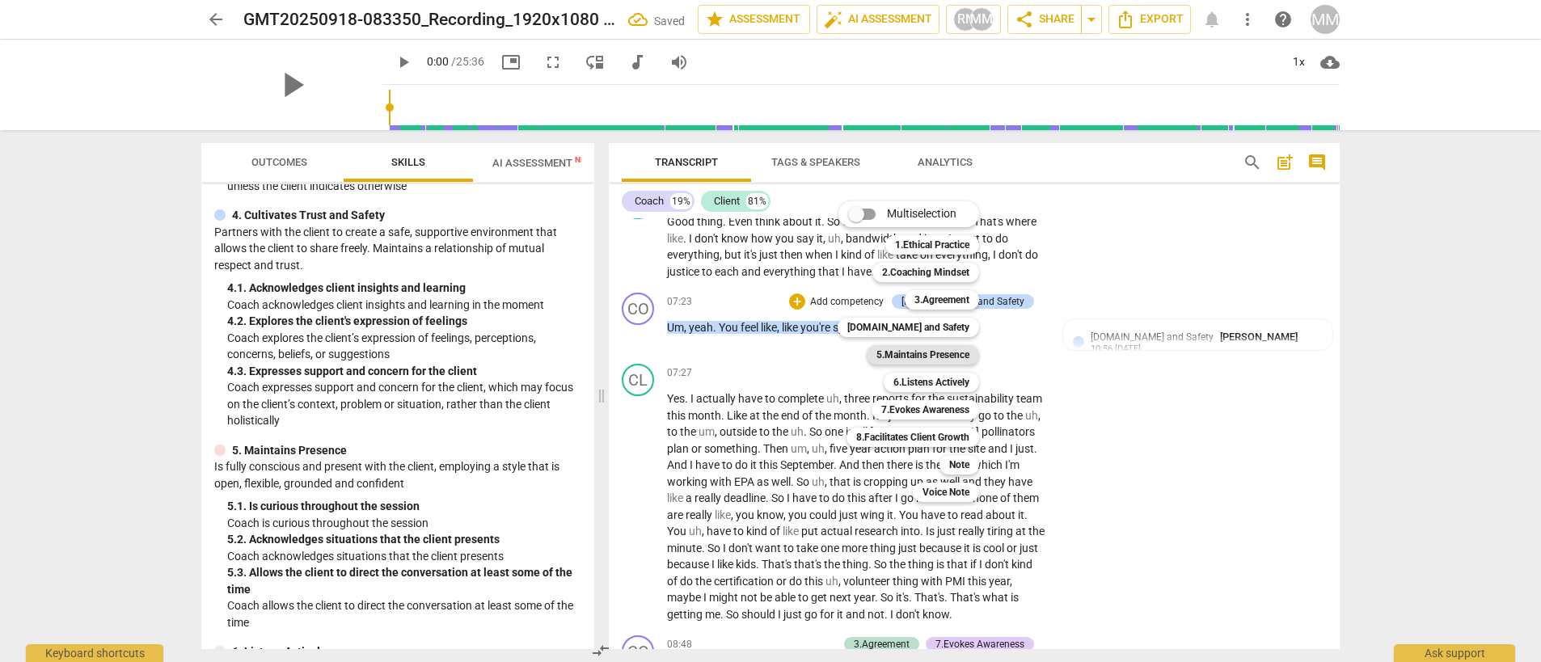
click at [930, 355] on b "5.Maintains Presence" at bounding box center [922, 354] width 93 height 19
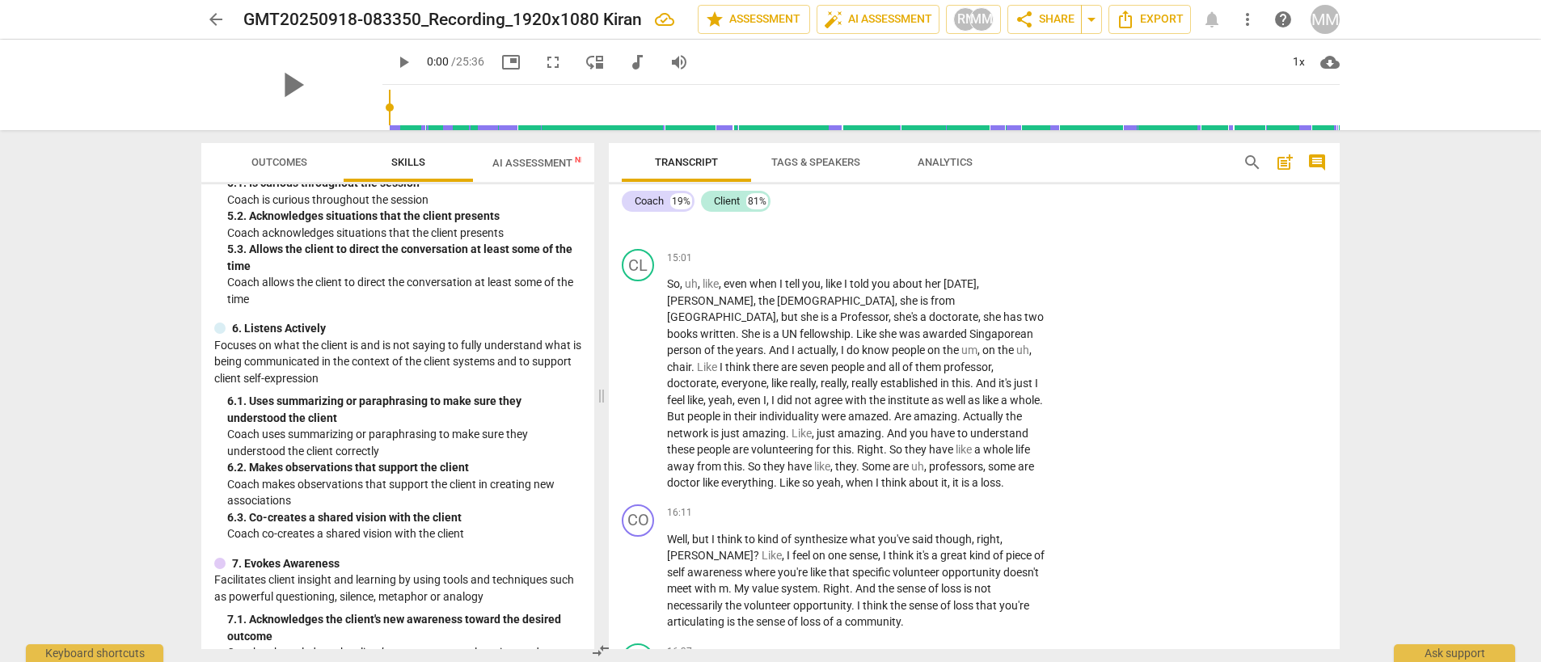
scroll to position [4454, 0]
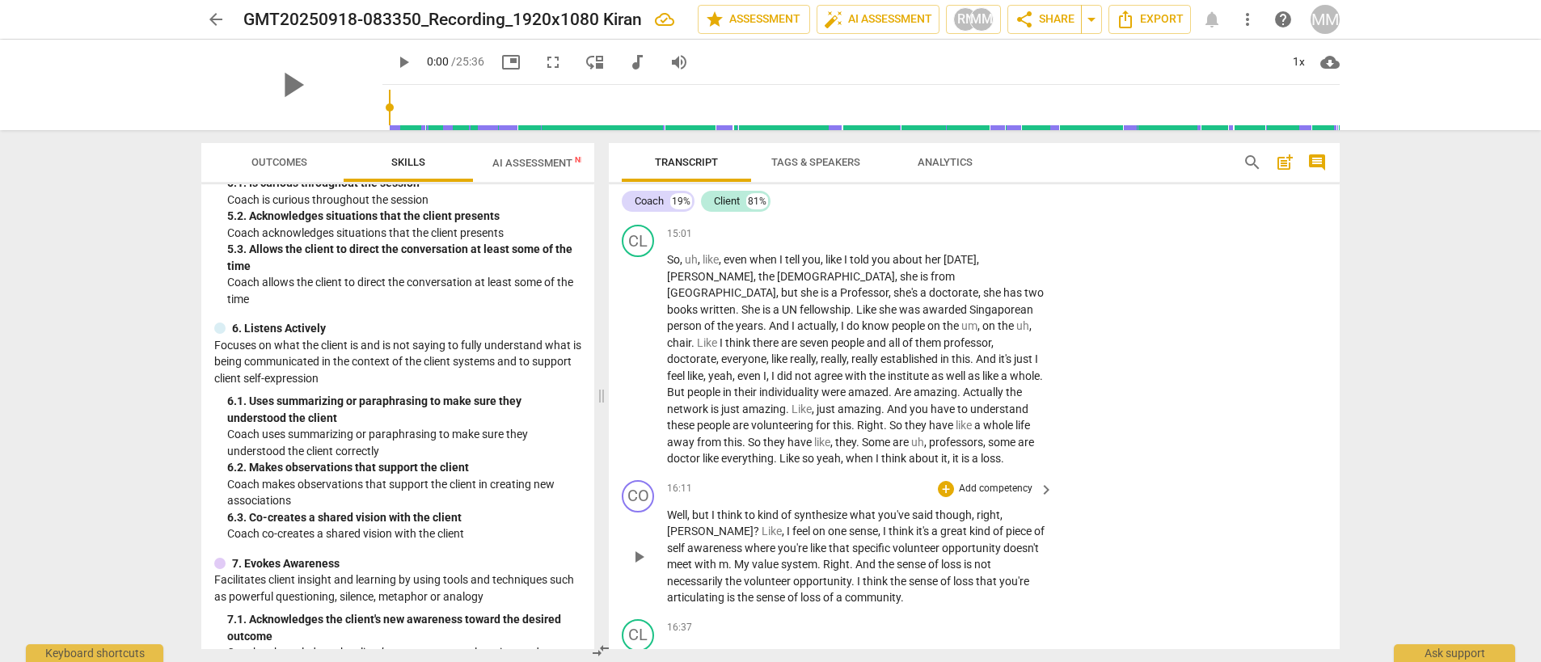
click at [916, 538] on span "it's" at bounding box center [923, 531] width 15 height 13
click at [985, 496] on p "Add competency" at bounding box center [995, 489] width 77 height 15
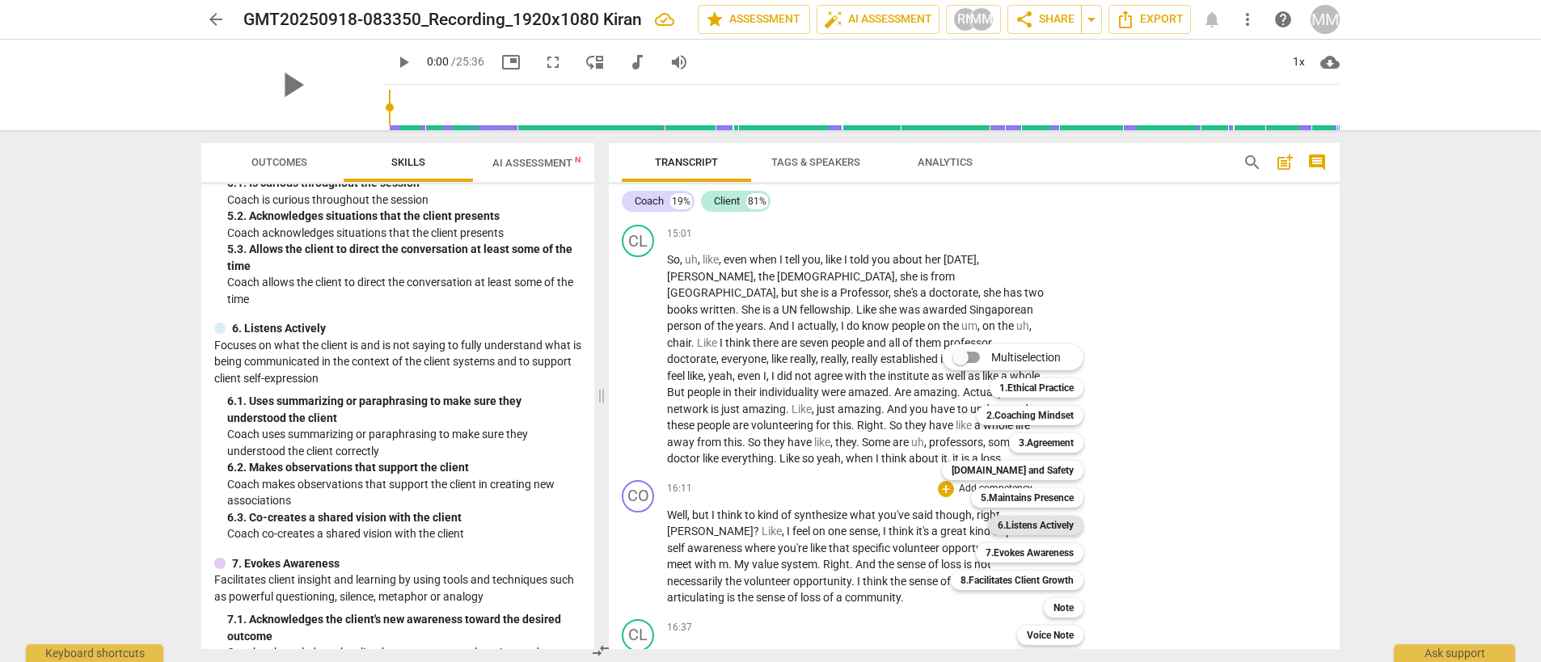
click at [1041, 523] on b "6.Listens Actively" at bounding box center [1035, 525] width 76 height 19
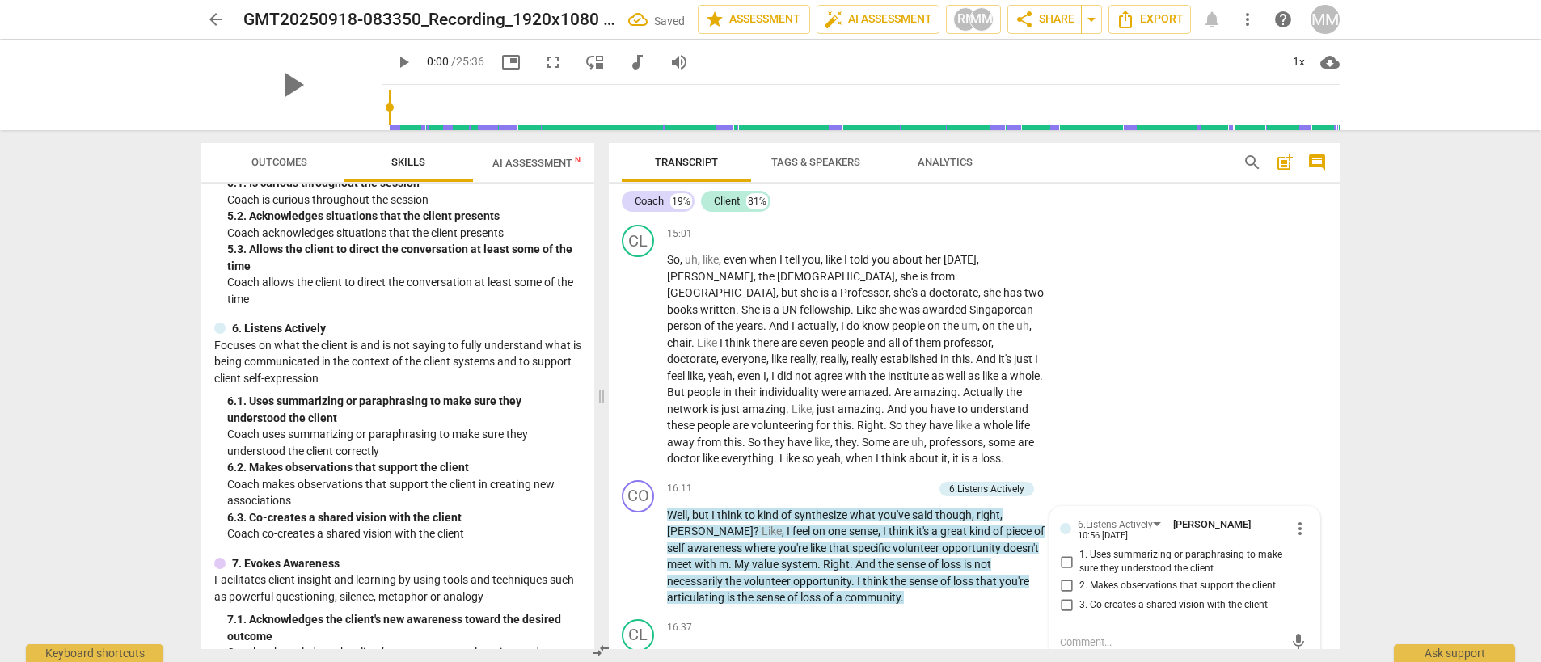
scroll to position [4676, 0]
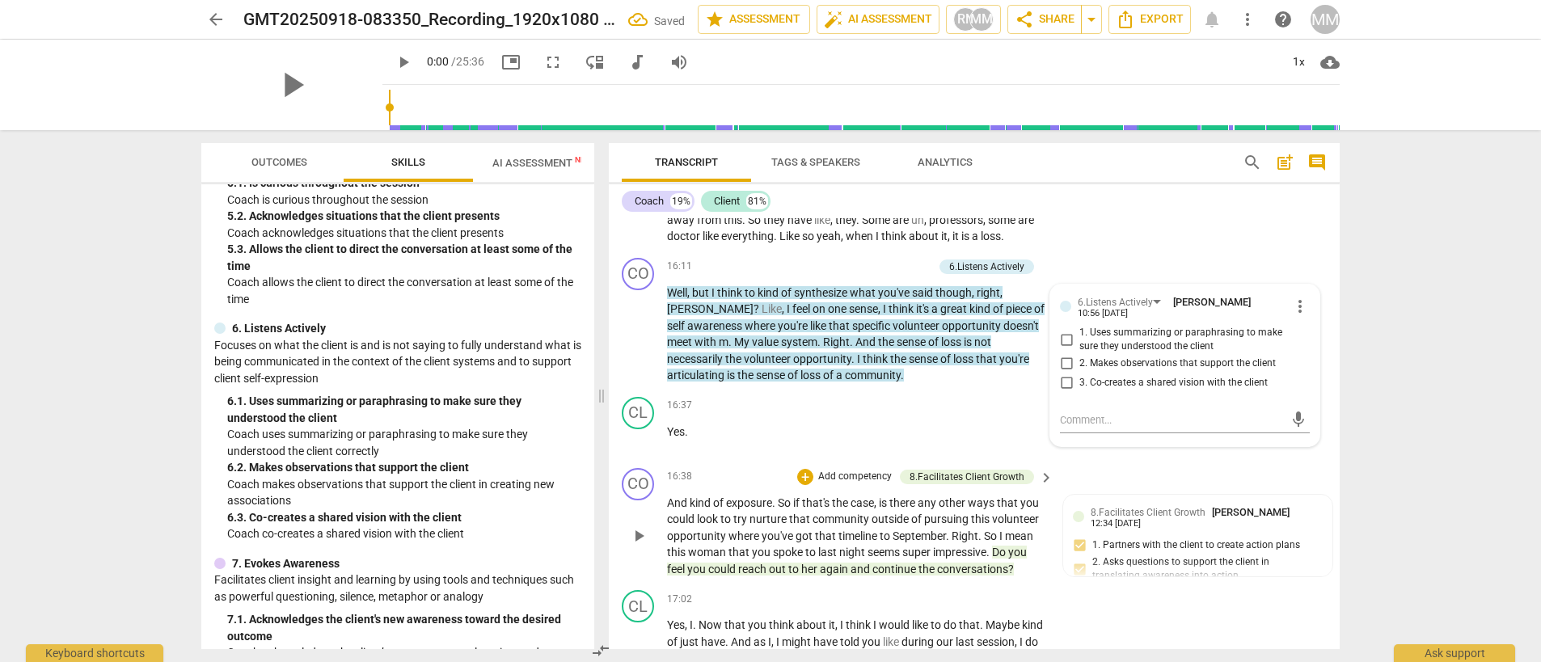
click at [876, 484] on p "Add competency" at bounding box center [854, 477] width 77 height 15
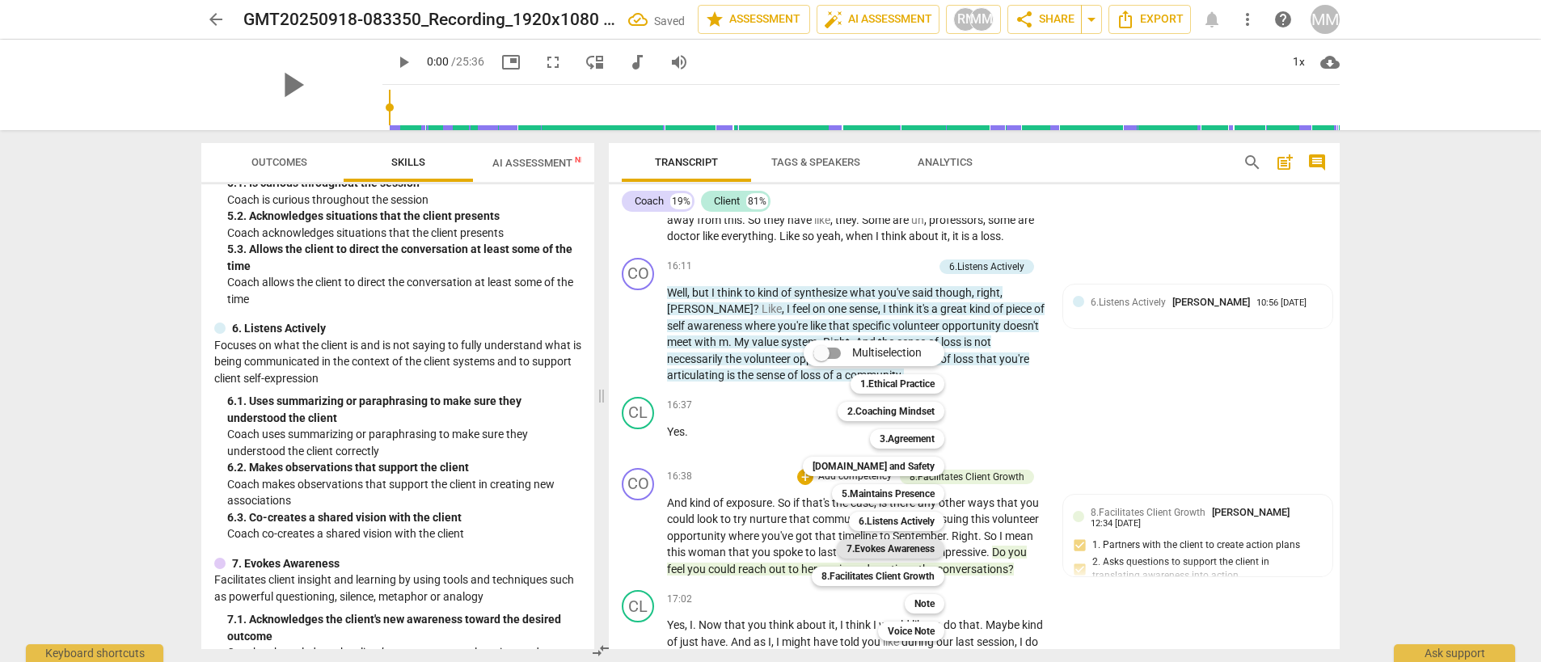
click at [902, 542] on b "7.Evokes Awareness" at bounding box center [890, 548] width 88 height 19
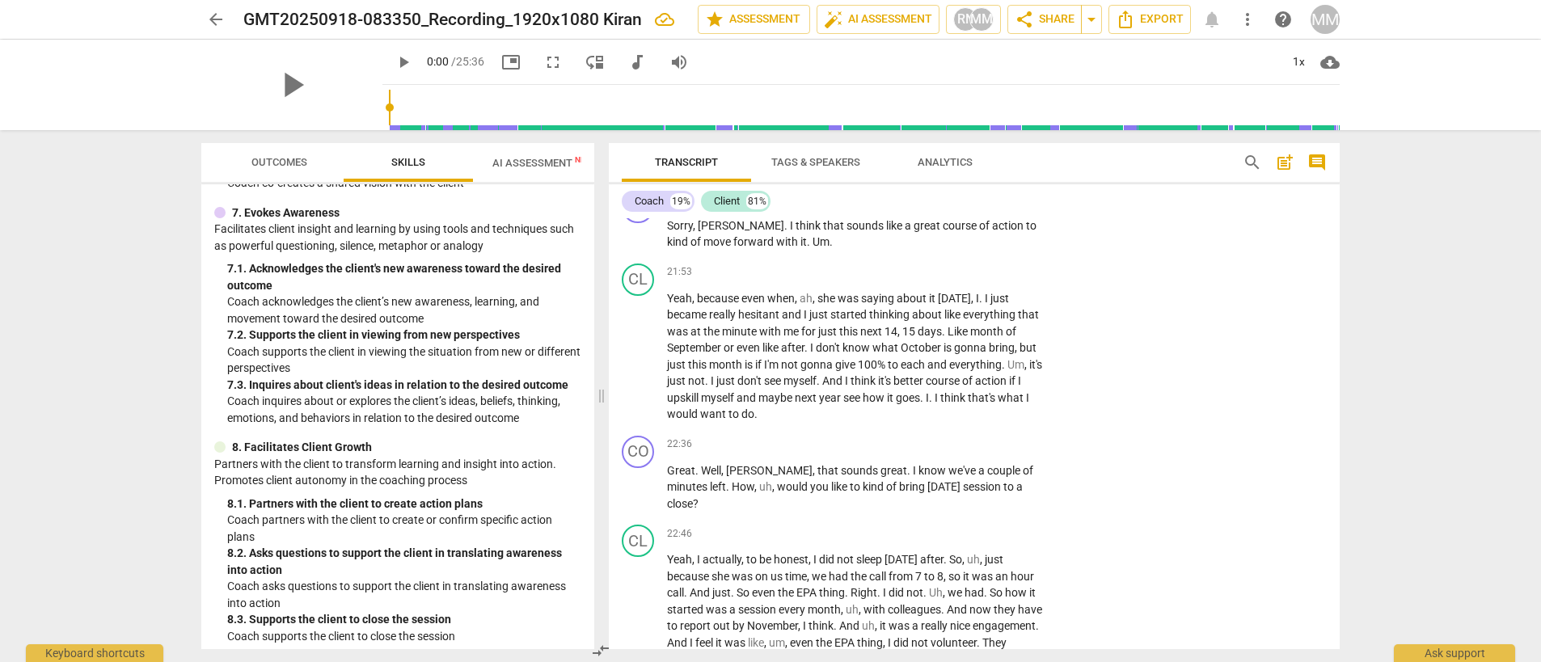
scroll to position [1167, 0]
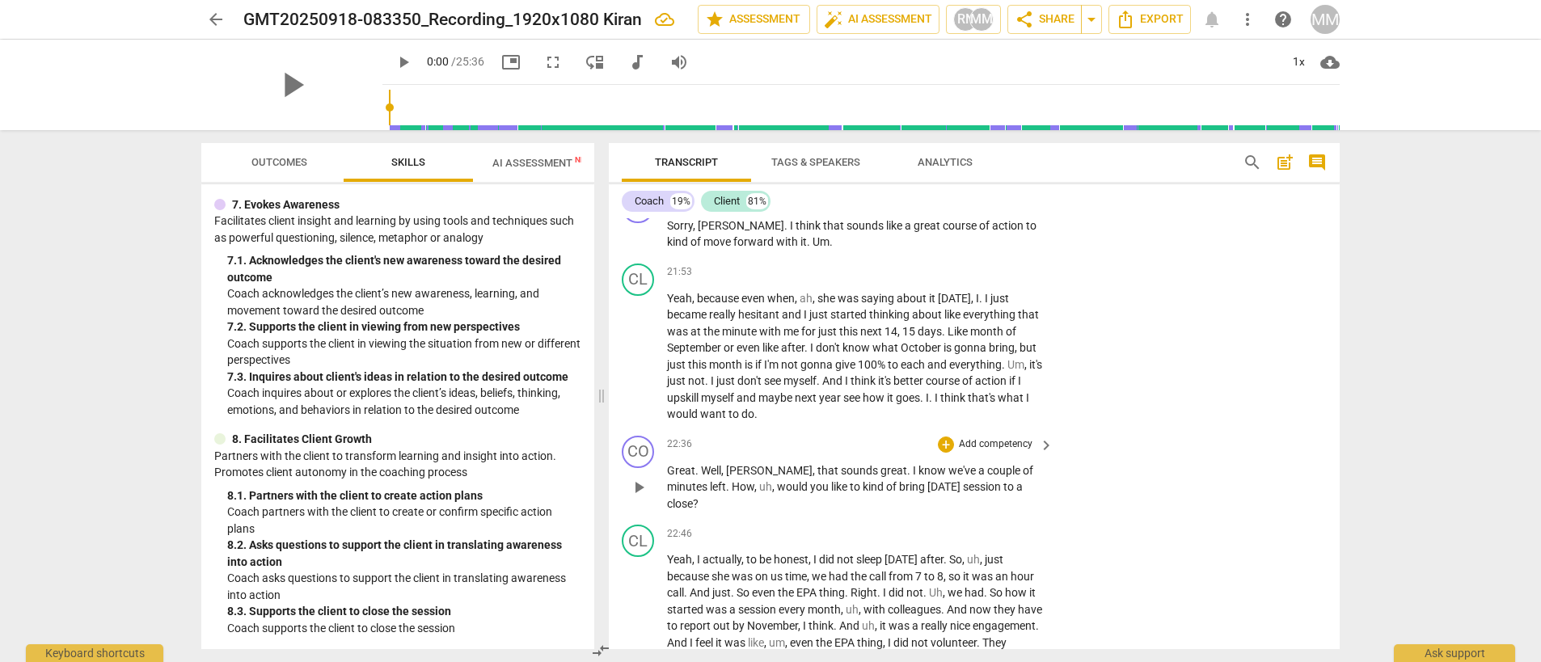
click at [998, 452] on p "Add competency" at bounding box center [995, 444] width 77 height 15
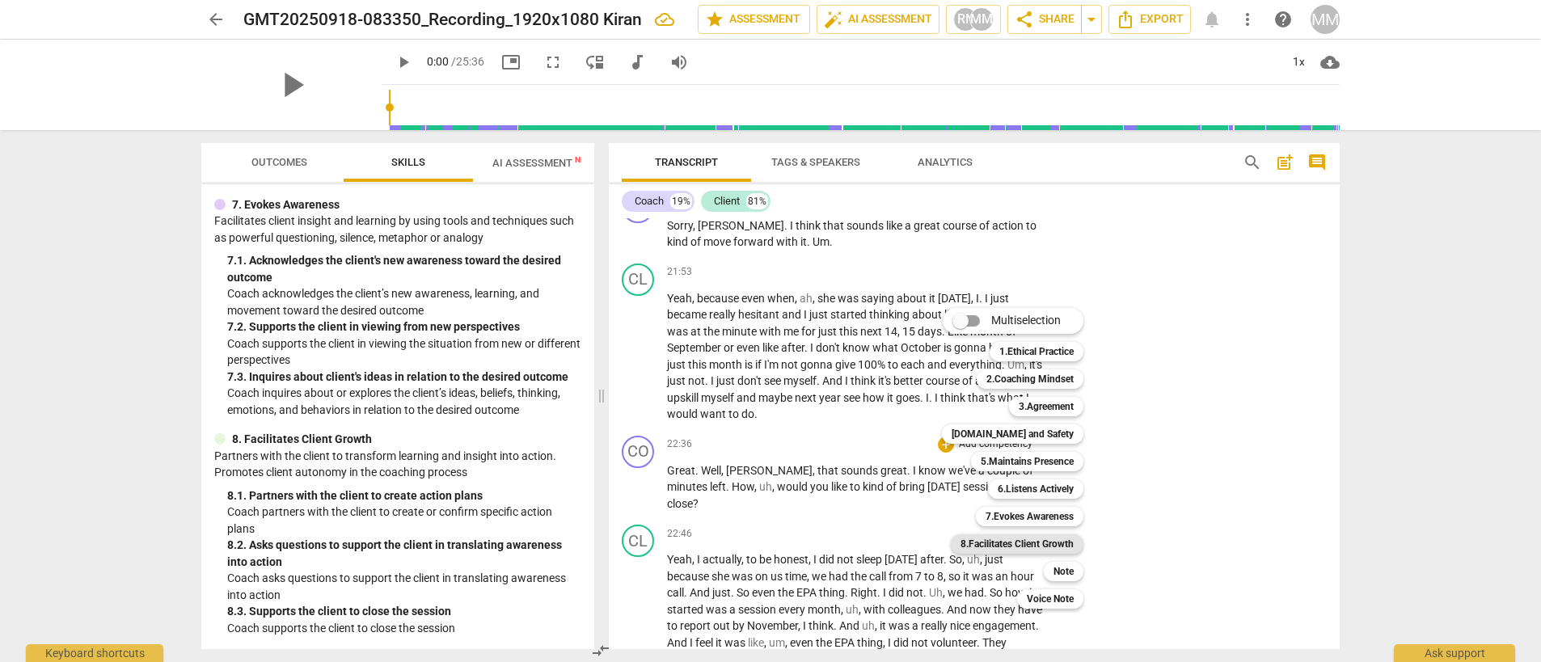
click at [1022, 541] on b "8.Facilitates Client Growth" at bounding box center [1016, 543] width 113 height 19
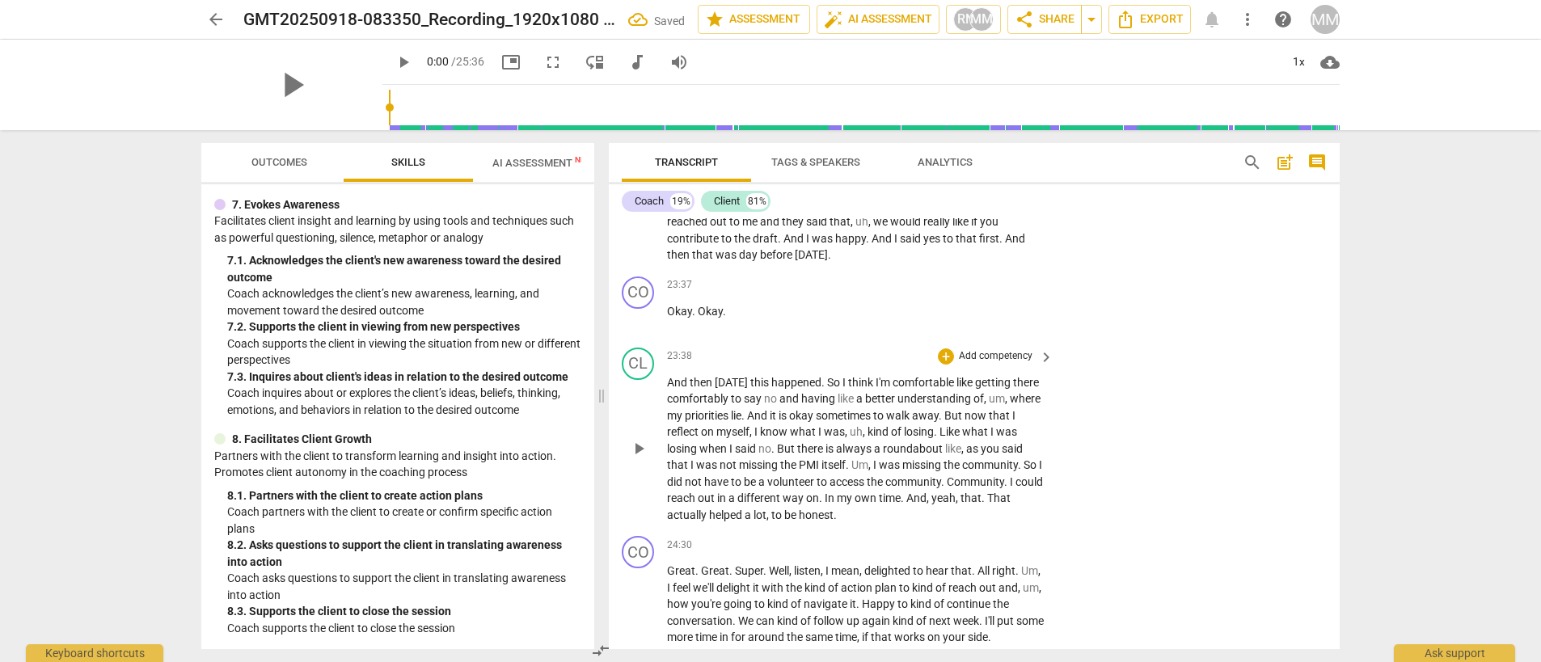
scroll to position [6764, 0]
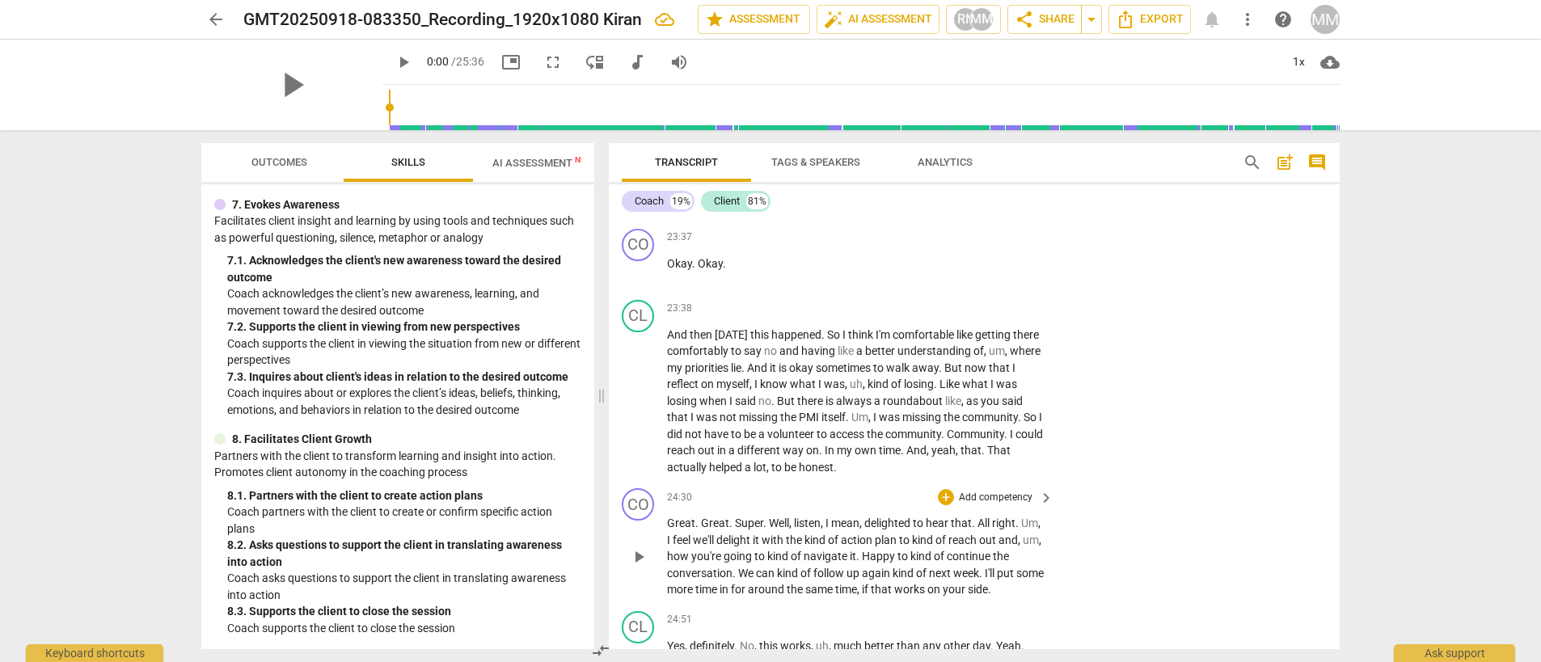
click at [813, 567] on span "of" at bounding box center [806, 573] width 13 height 13
click at [972, 491] on p "Add competency" at bounding box center [995, 498] width 77 height 15
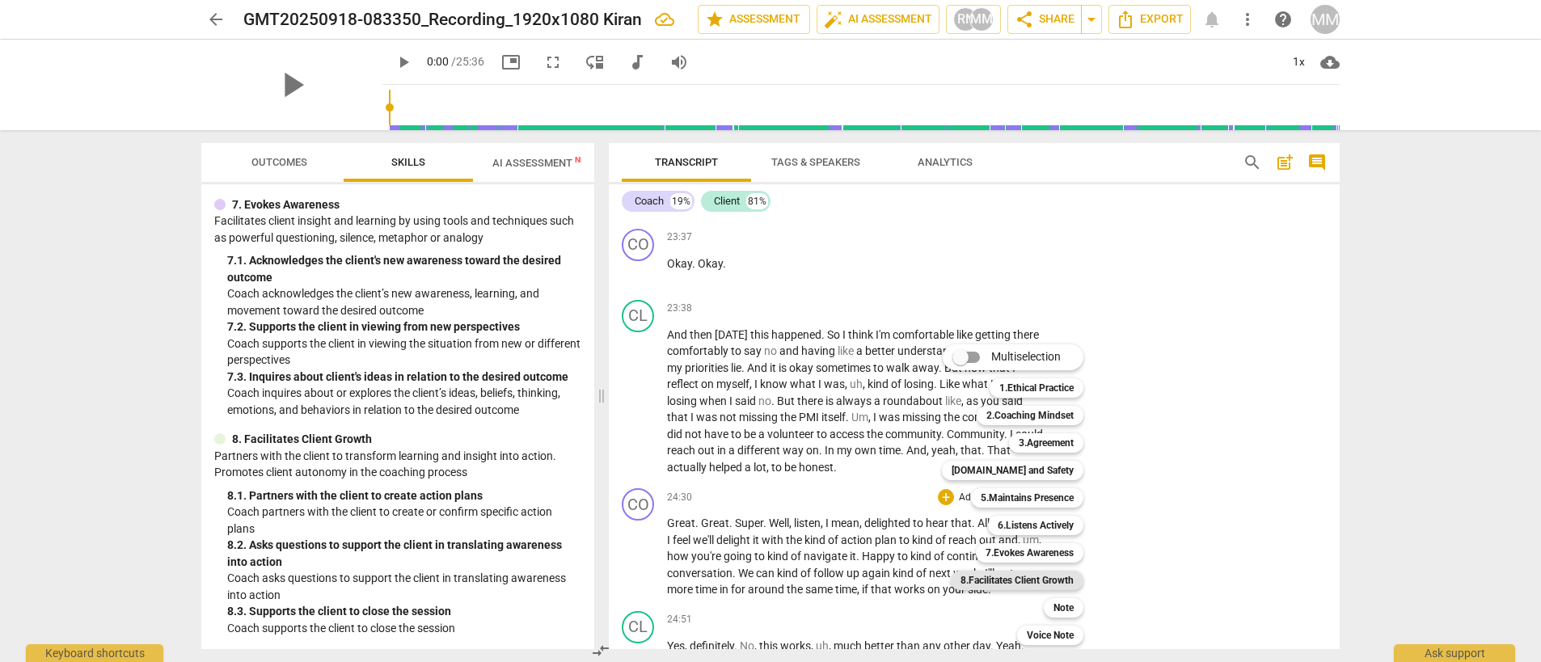
click at [1038, 584] on b "8.Facilitates Client Growth" at bounding box center [1016, 580] width 113 height 19
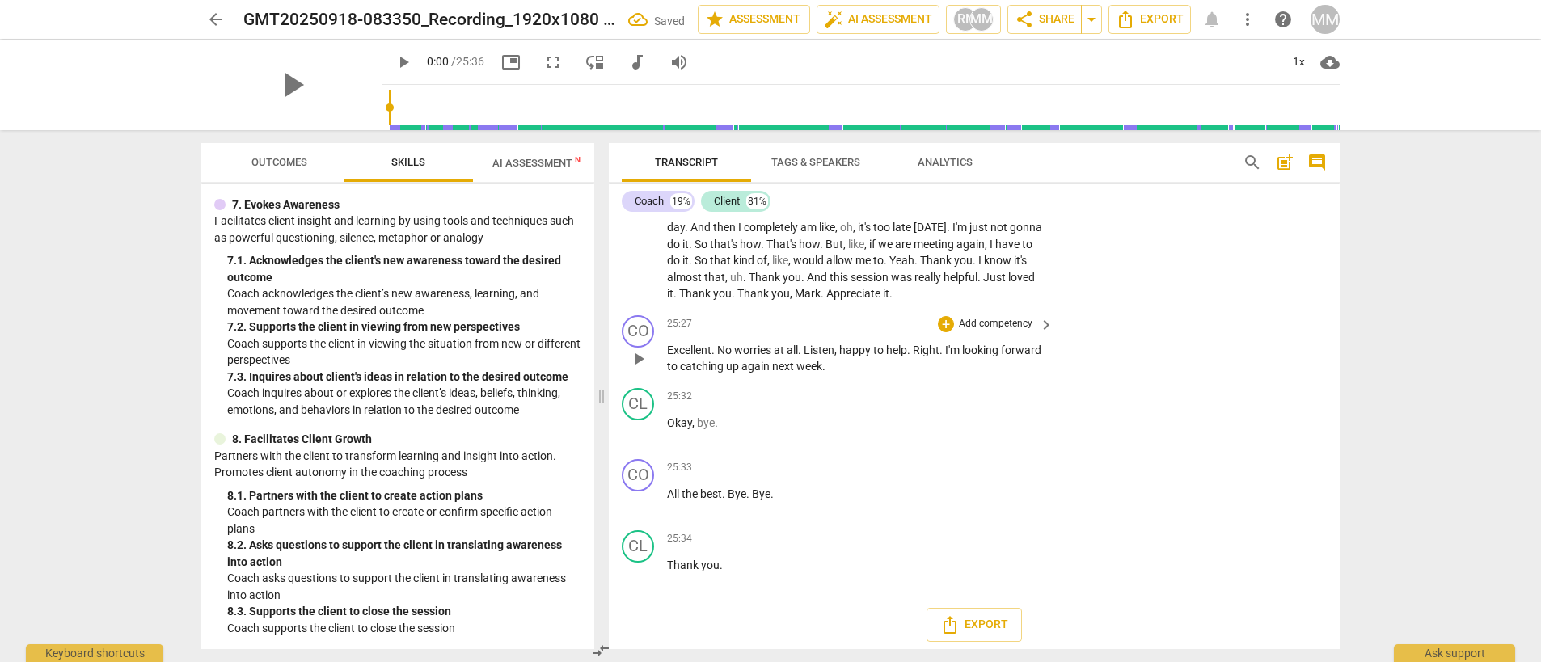
scroll to position [7234, 0]
click at [980, 621] on span "Export" at bounding box center [974, 622] width 68 height 19
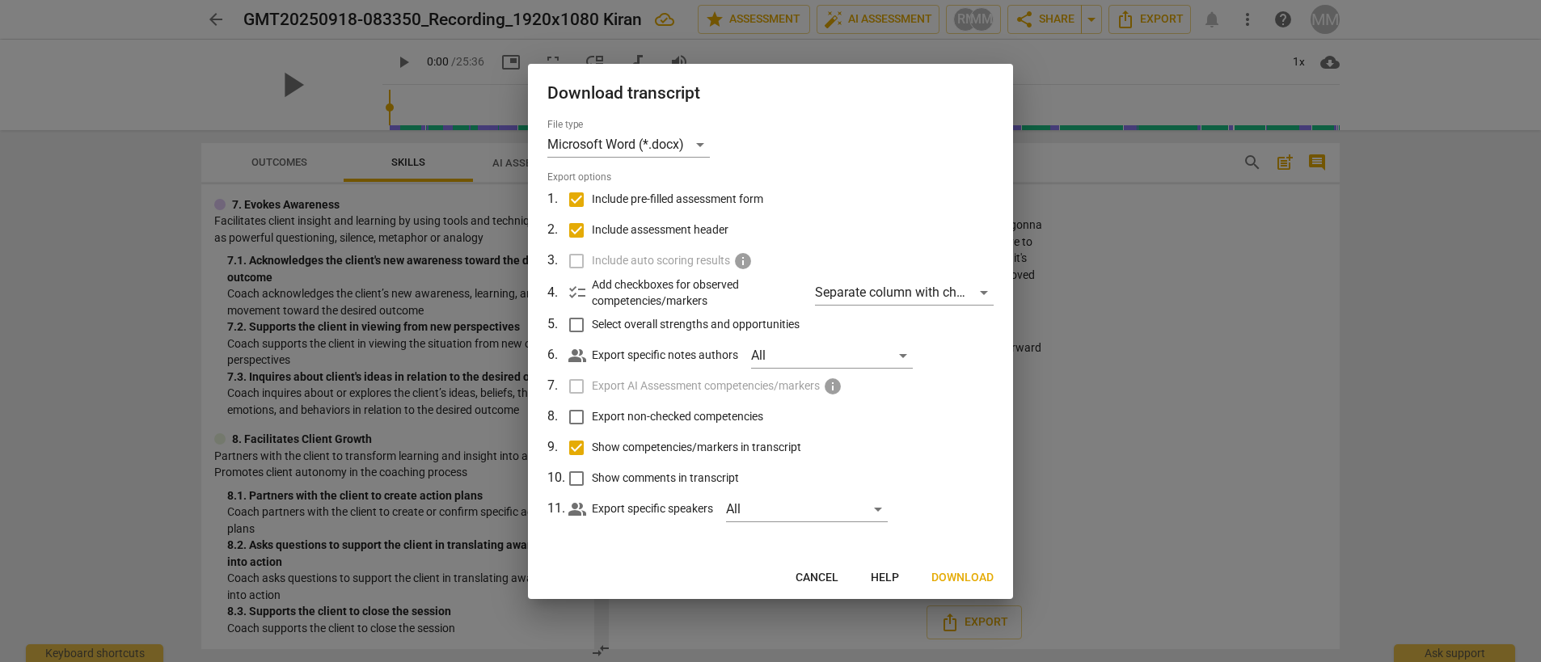
click at [967, 574] on span "Download" at bounding box center [962, 578] width 62 height 16
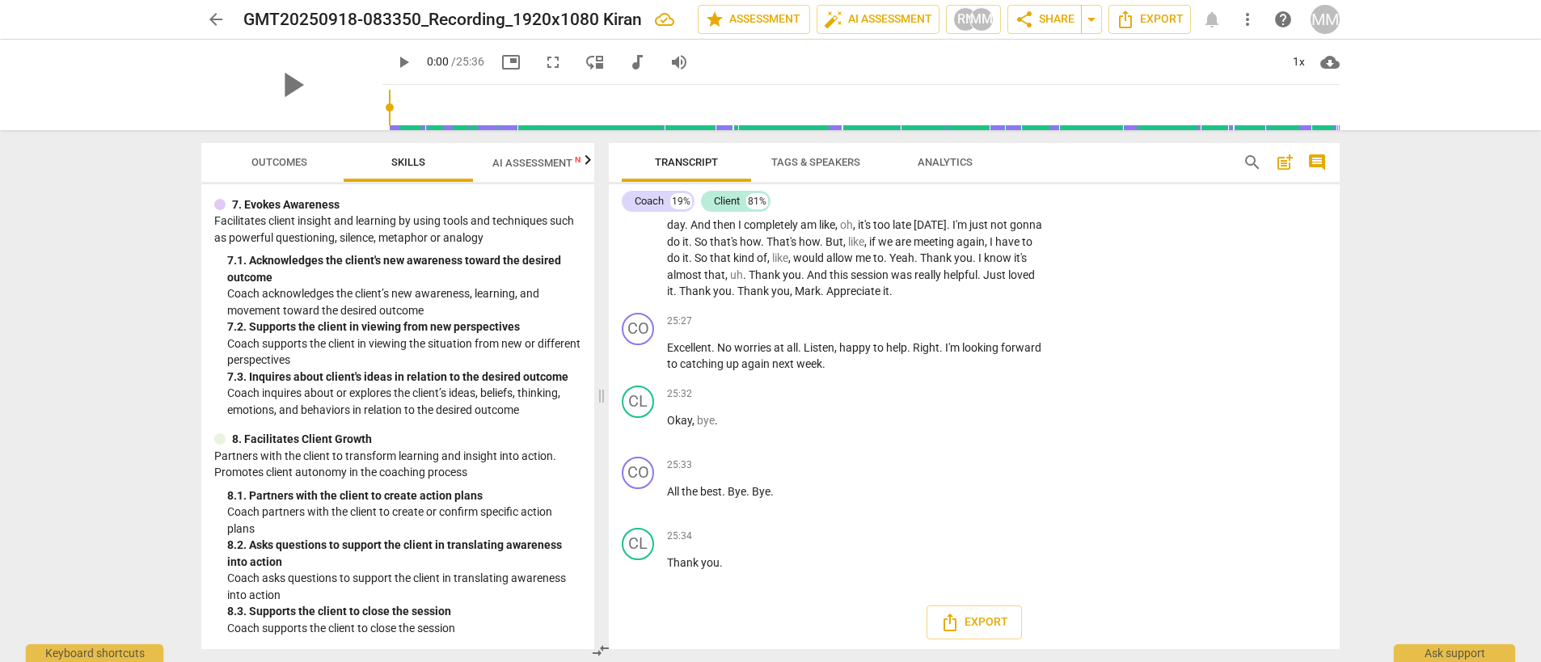
scroll to position [7218, 0]
